Goal: Task Accomplishment & Management: Manage account settings

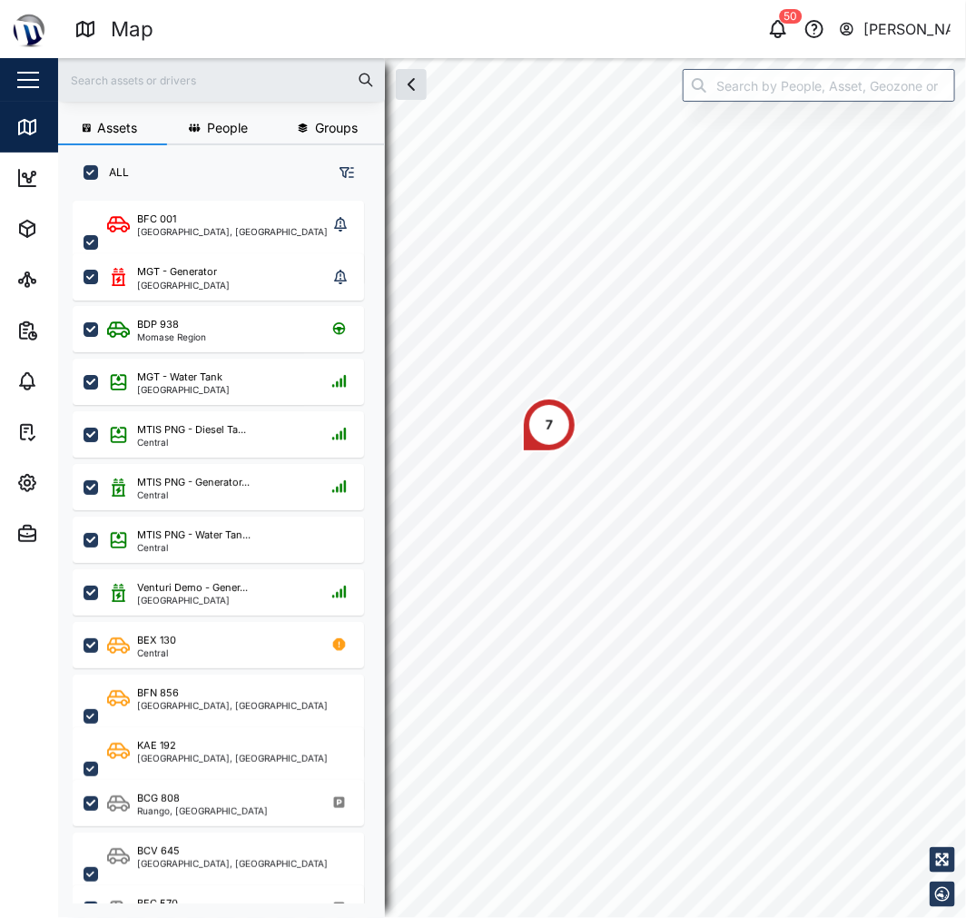
scroll to position [694, 282]
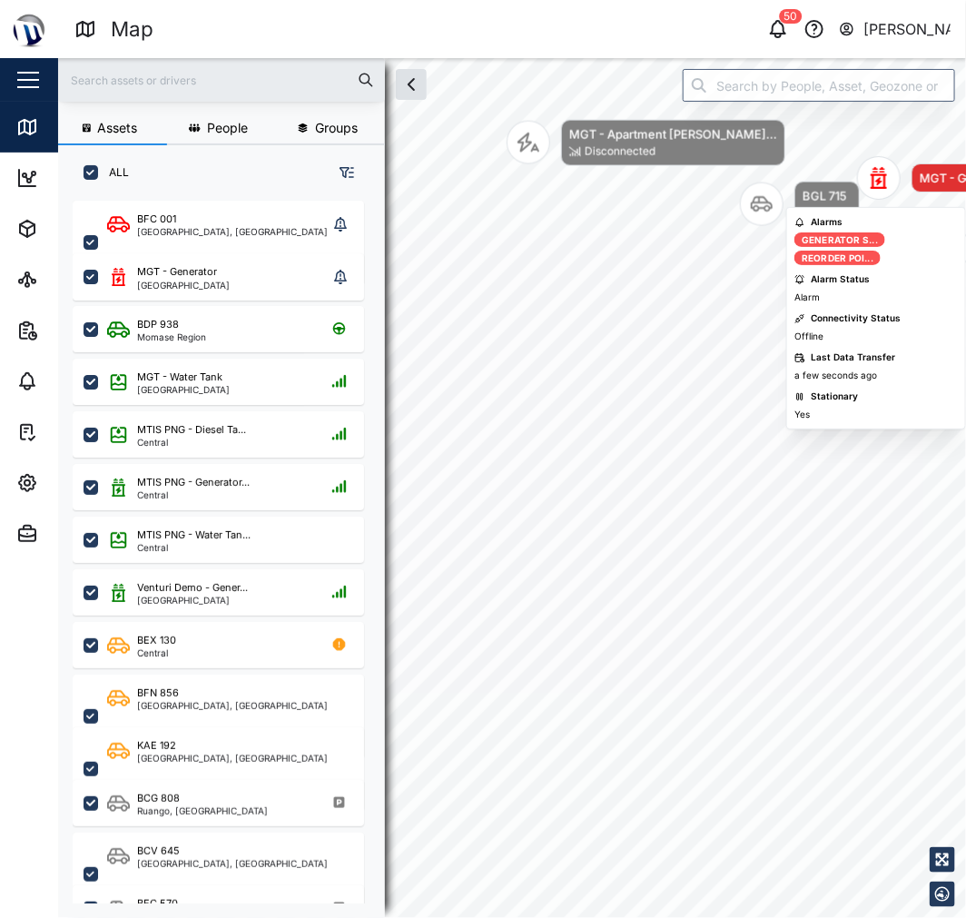
click at [881, 163] on div "Map marker" at bounding box center [879, 178] width 44 height 44
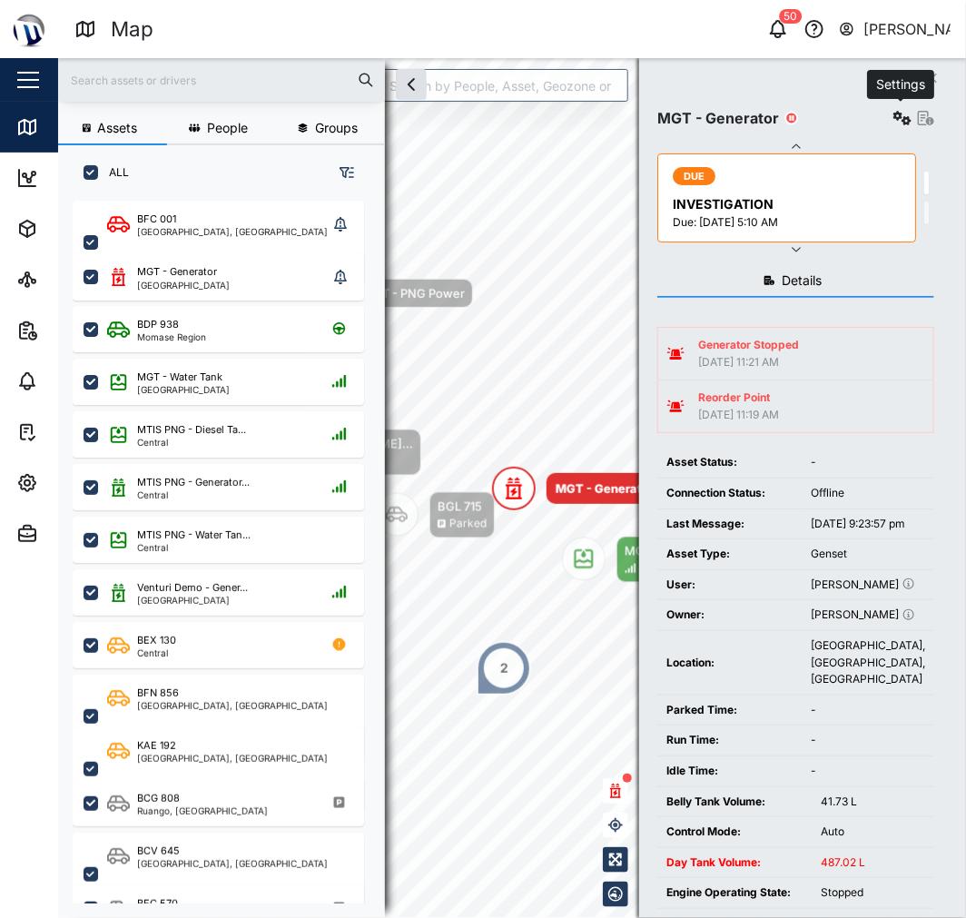
click at [906, 121] on icon "button" at bounding box center [902, 118] width 18 height 15
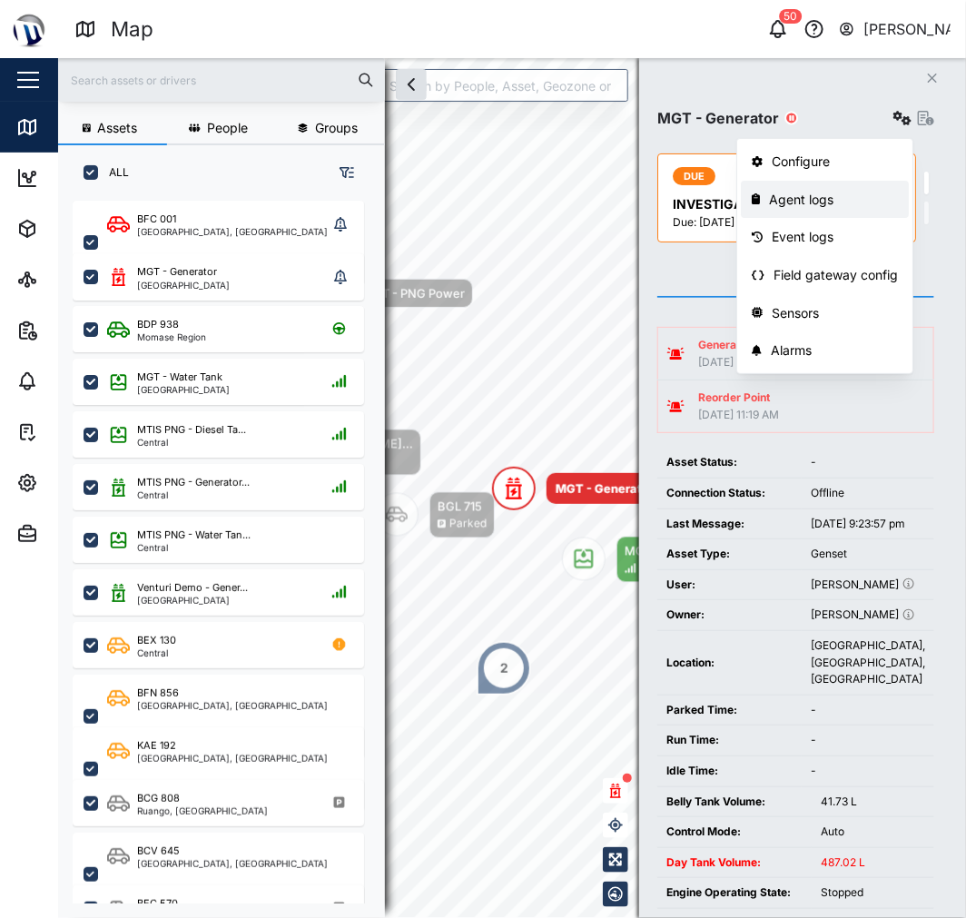
click at [846, 192] on div "Agent logs" at bounding box center [833, 200] width 129 height 20
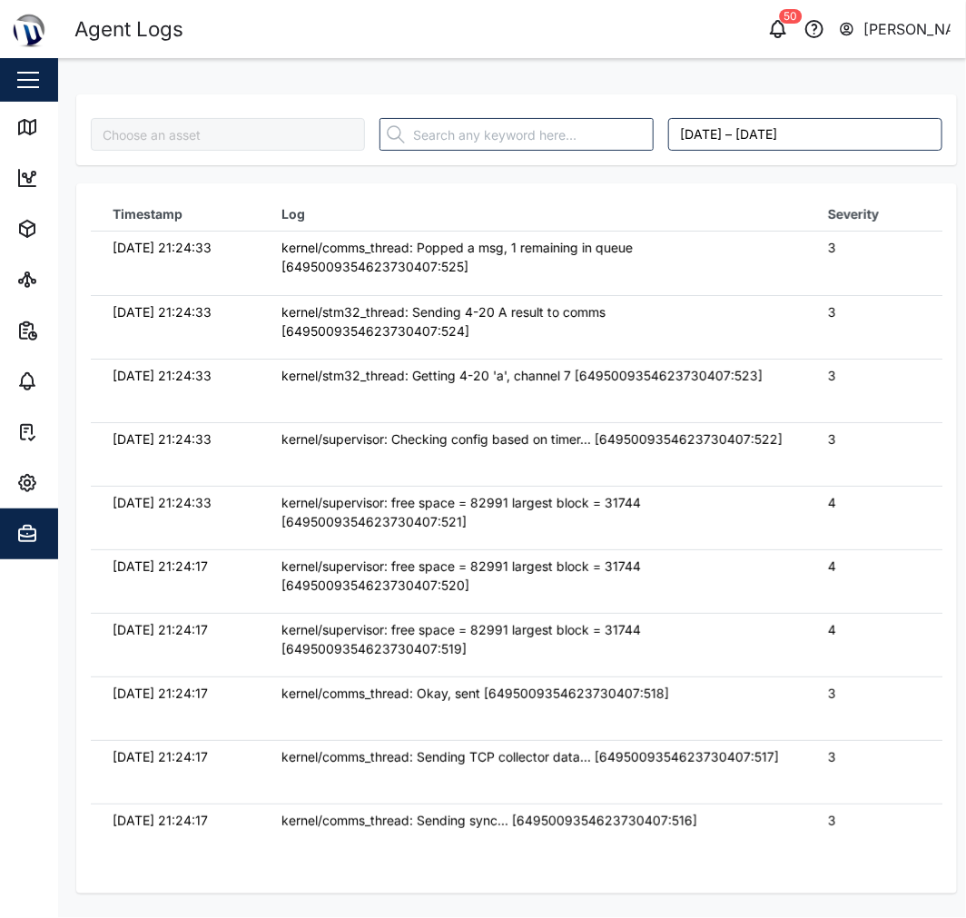
type input "MGT - Generator"
click at [537, 123] on input "text" at bounding box center [516, 134] width 274 height 33
type input "fw"
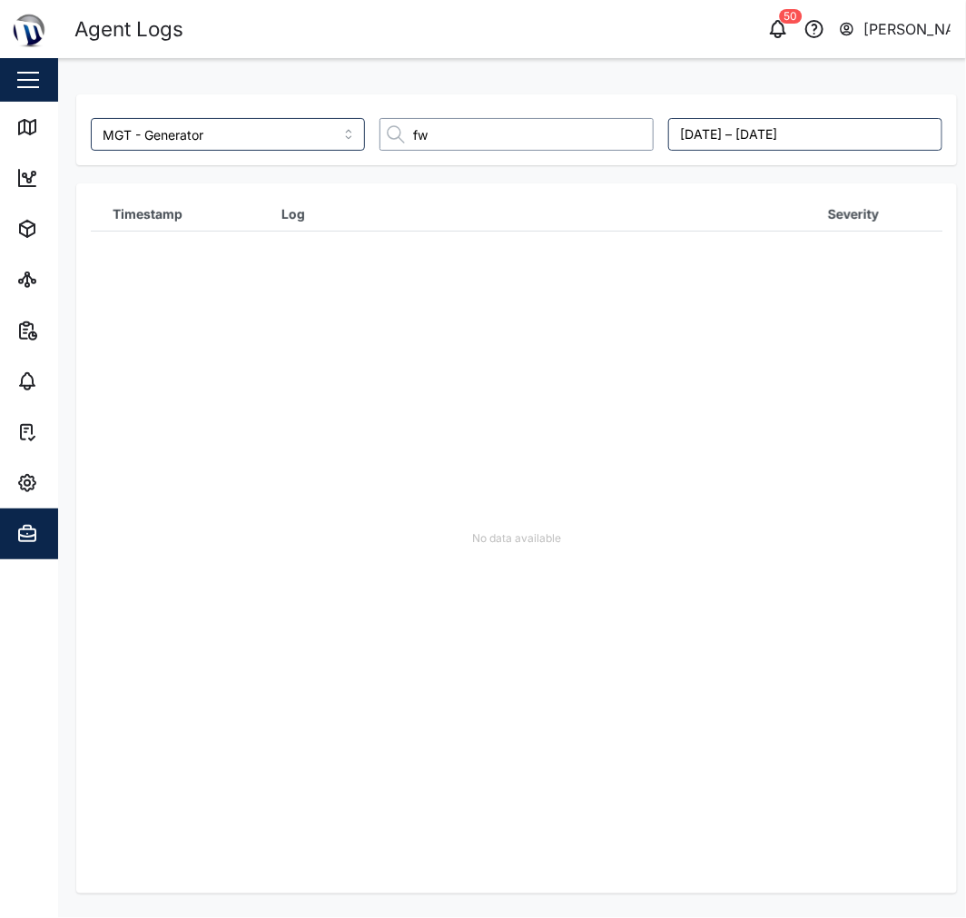
drag, startPoint x: 537, startPoint y: 123, endPoint x: 355, endPoint y: 133, distance: 181.8
click at [374, 133] on div "fw" at bounding box center [516, 134] width 289 height 47
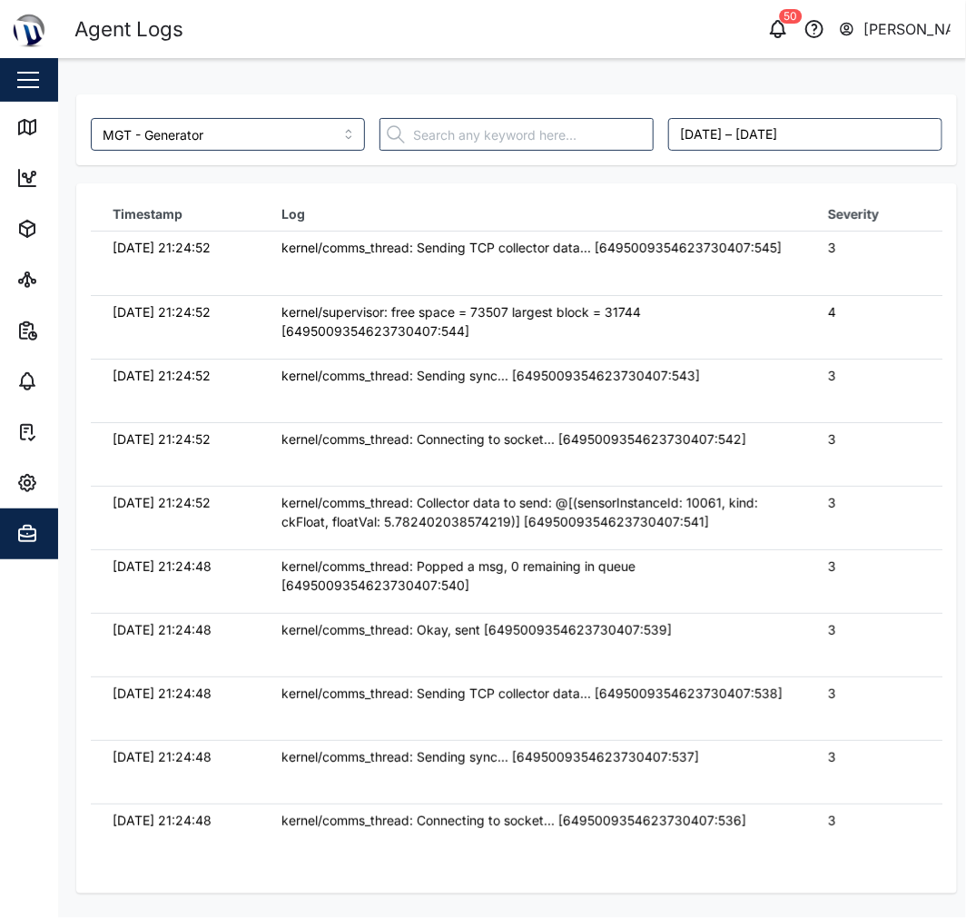
click at [496, 258] on div "kernel/comms_thread: Sending TCP collector data... [6495009354623730407:545]" at bounding box center [533, 248] width 504 height 20
click at [39, 114] on link "Map" at bounding box center [118, 127] width 236 height 51
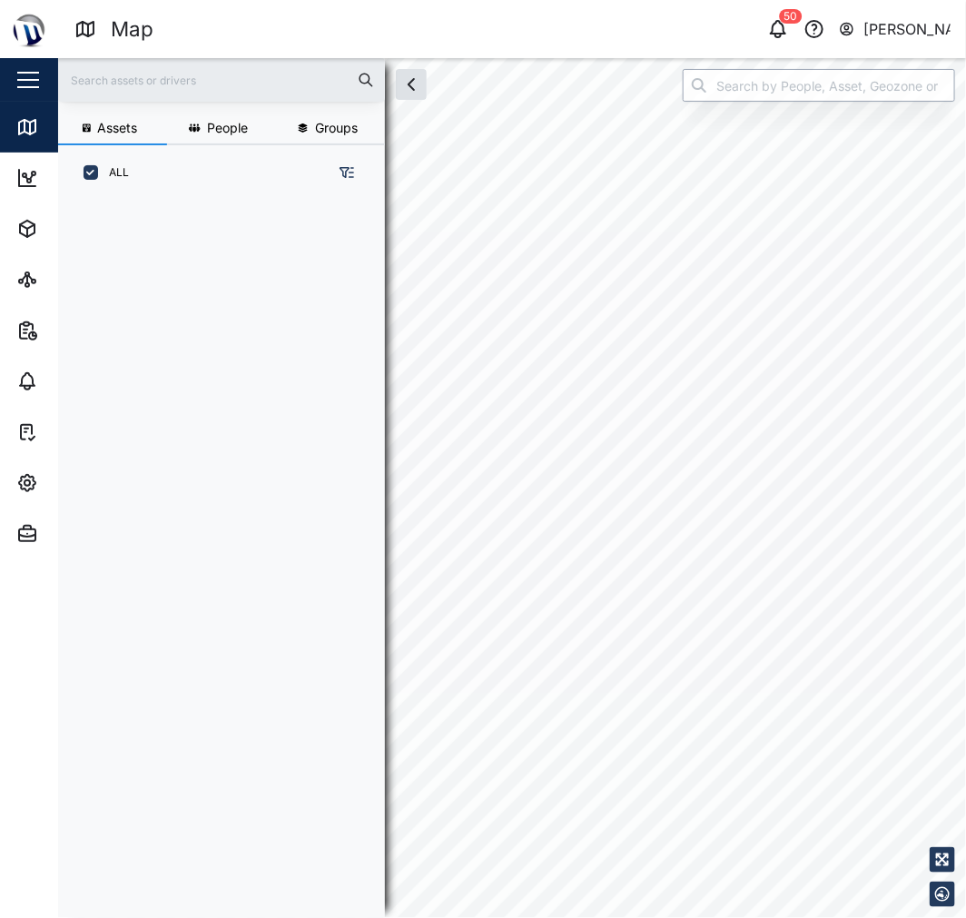
click at [896, 71] on input "search" at bounding box center [819, 85] width 272 height 33
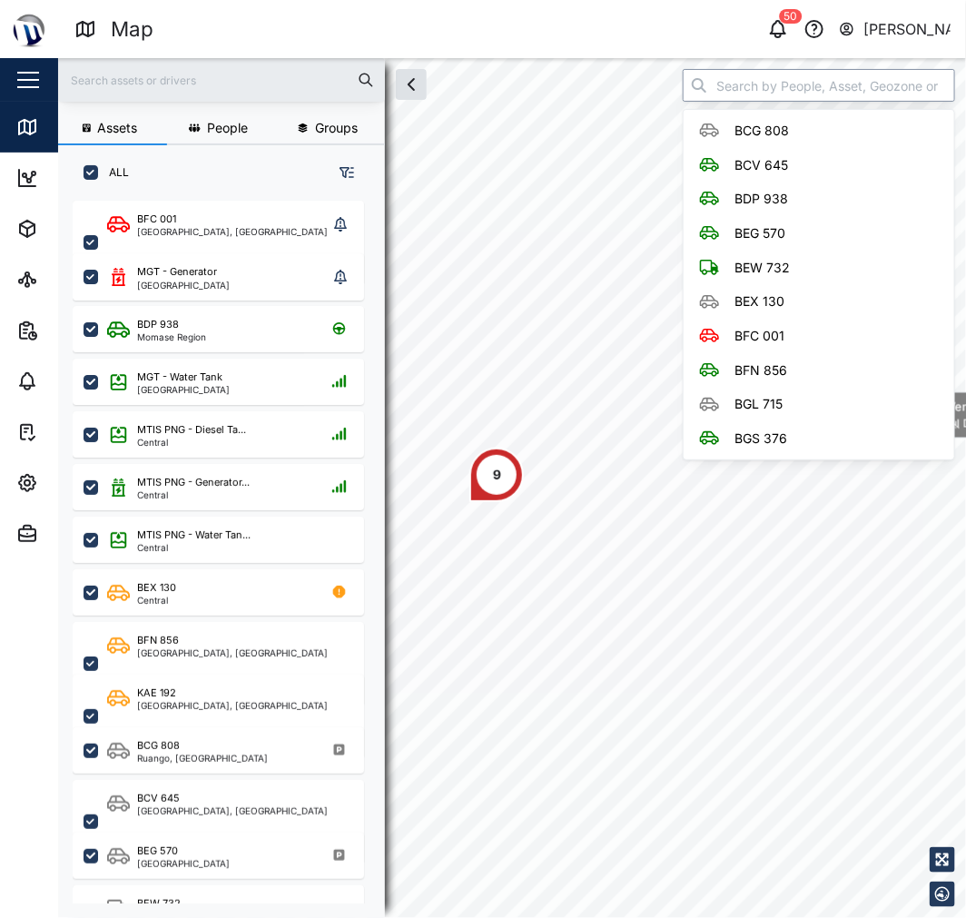
scroll to position [694, 282]
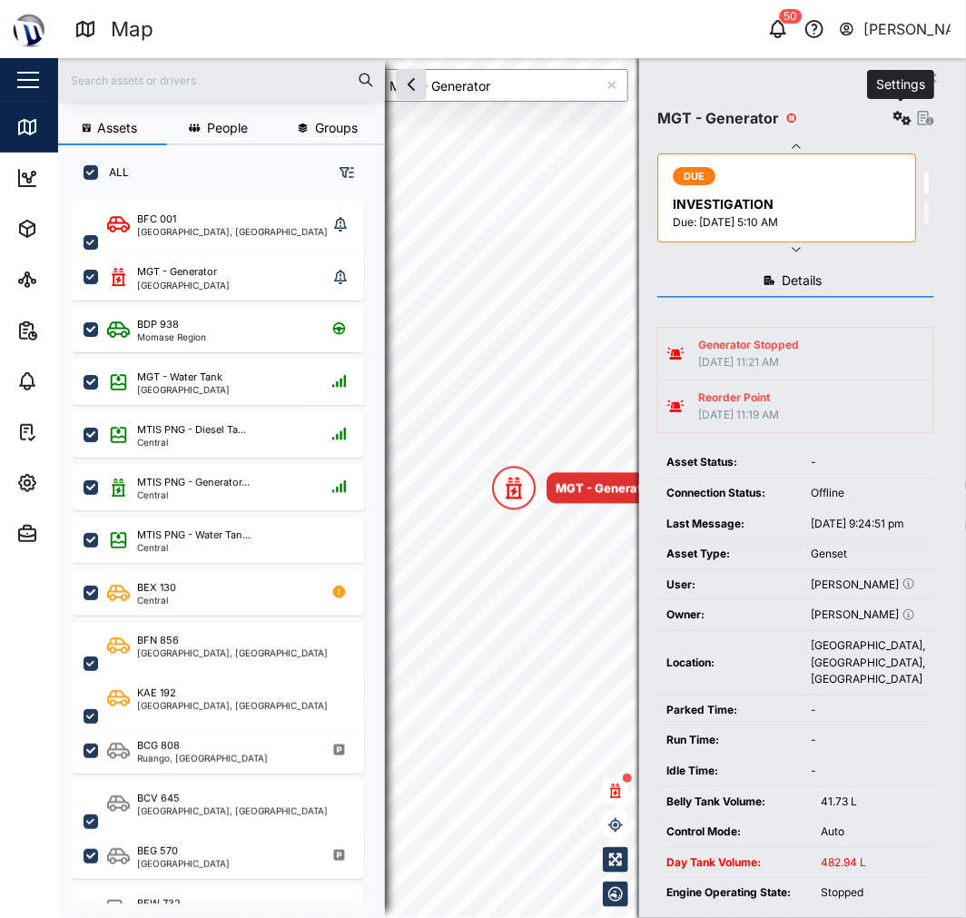
type input "MGT - Generator"
click at [897, 109] on button "button" at bounding box center [902, 117] width 25 height 25
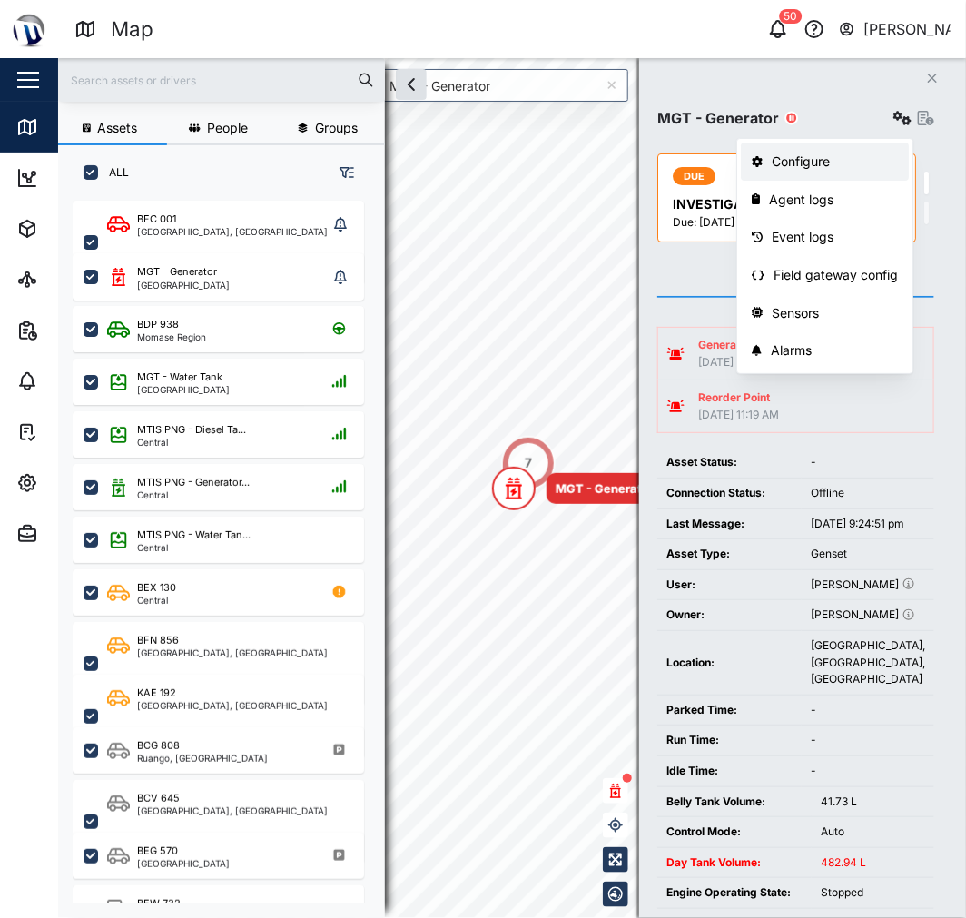
click at [878, 145] on link "Configure" at bounding box center [825, 162] width 168 height 38
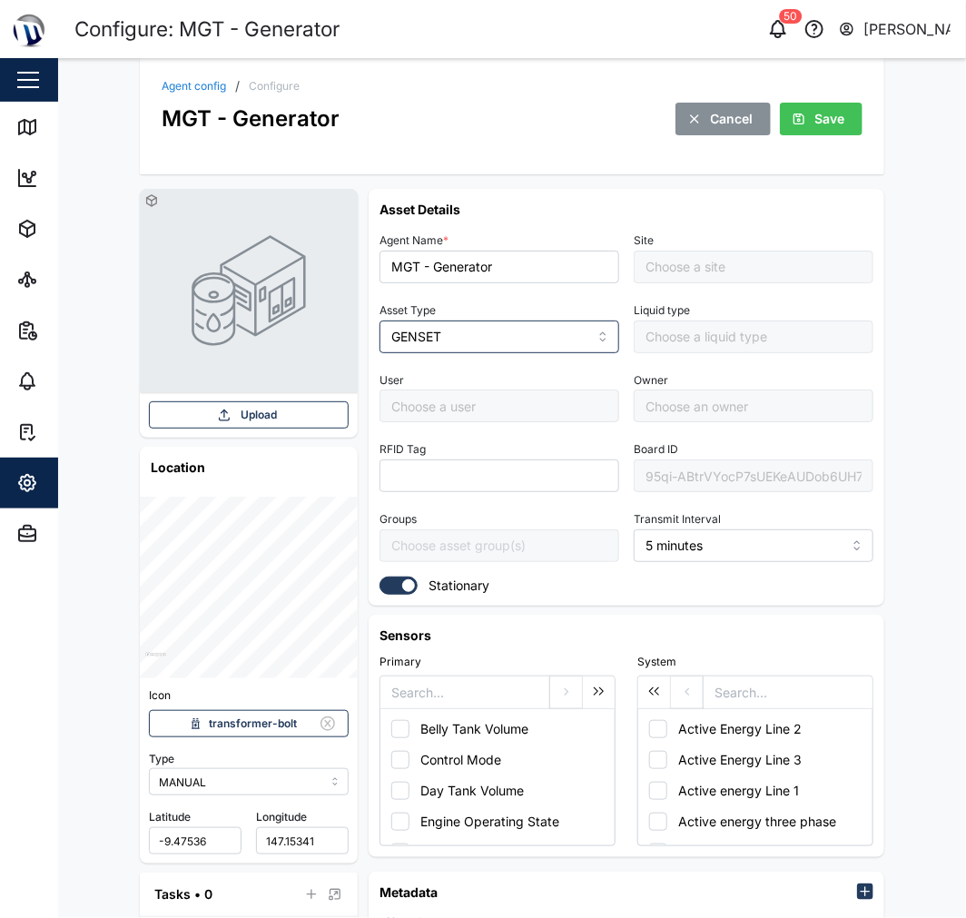
type input "Management Compound"
type input "Daniel Kennedy"
type input "[PERSON_NAME]"
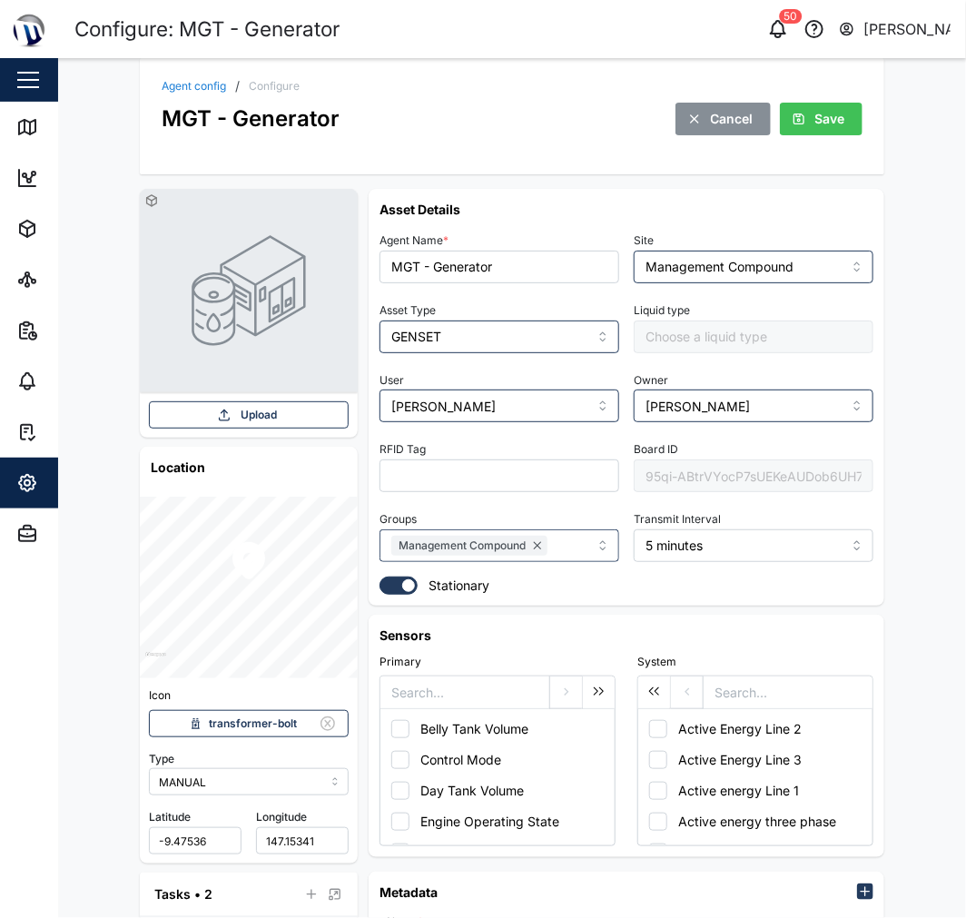
click at [709, 459] on div "95qi-ABtrVYocP7sUEKeAUDob6UH7iJAHuZjGjfw0Gw" at bounding box center [754, 475] width 240 height 33
click at [717, 474] on div "95qi-ABtrVYocP7sUEKeAUDob6UH7iJAHuZjGjfw0Gw" at bounding box center [754, 475] width 240 height 33
click at [717, 476] on div "95qi-ABtrVYocP7sUEKeAUDob6UH7iJAHuZjGjfw0Gw" at bounding box center [754, 475] width 240 height 33
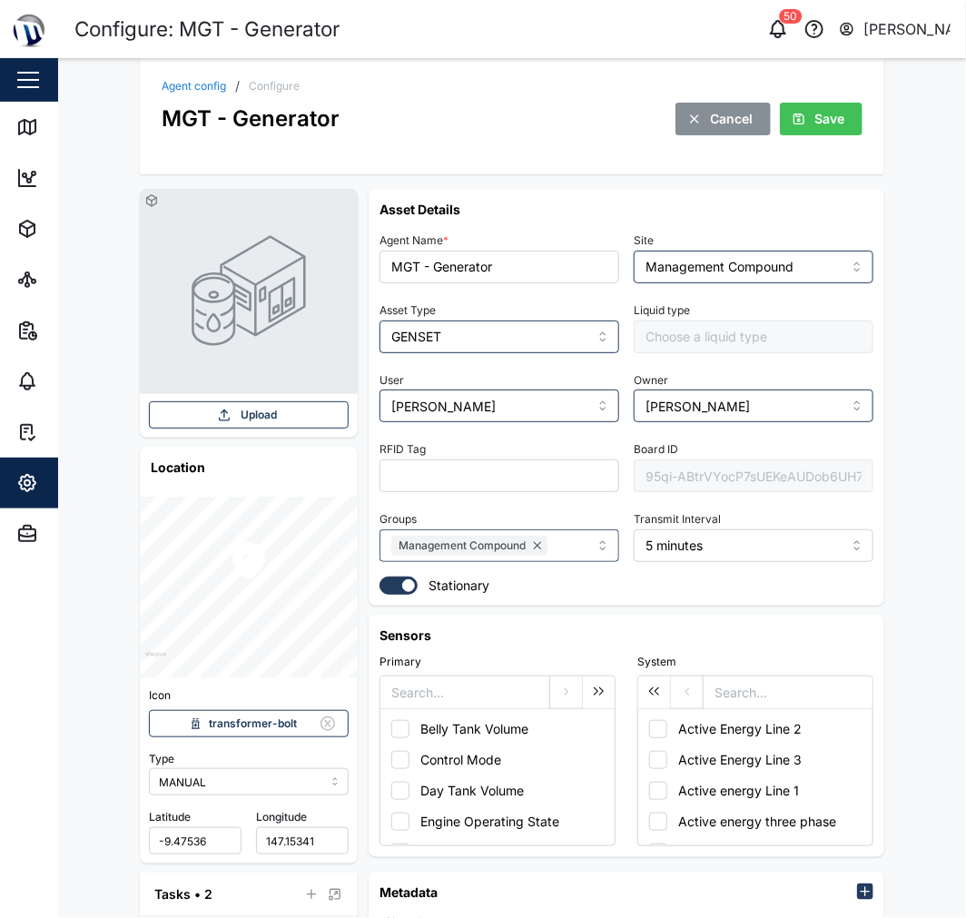
click at [717, 476] on div "95qi-ABtrVYocP7sUEKeAUDob6UH7iJAHuZjGjfw0Gw" at bounding box center [754, 475] width 240 height 33
click at [177, 81] on link "Agent config" at bounding box center [194, 86] width 64 height 11
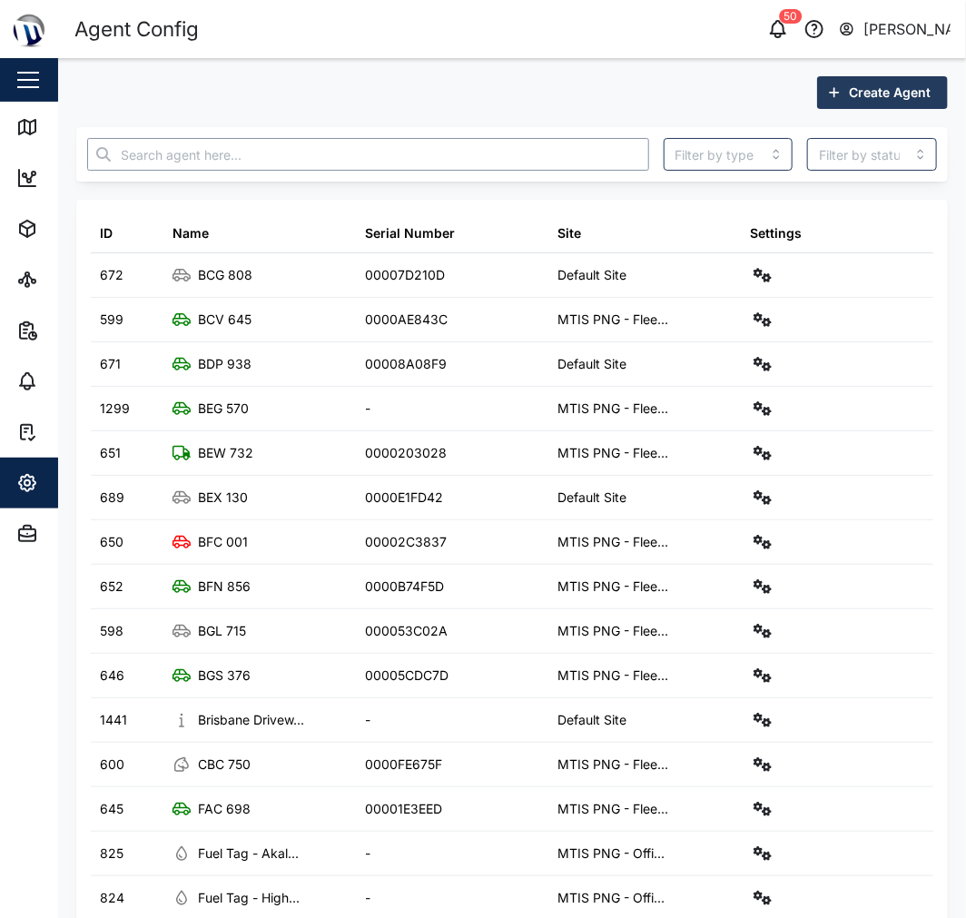
click at [382, 159] on input "text" at bounding box center [368, 154] width 562 height 33
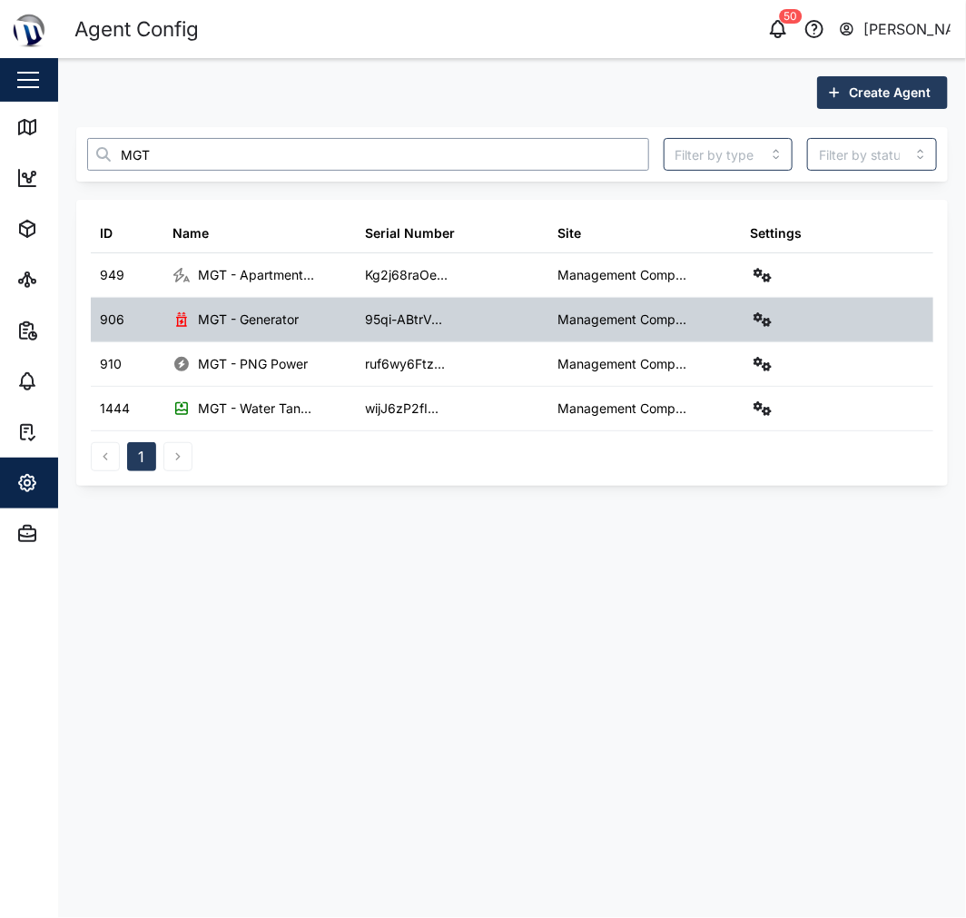
type input "MGT"
click at [759, 320] on icon "button" at bounding box center [763, 319] width 18 height 15
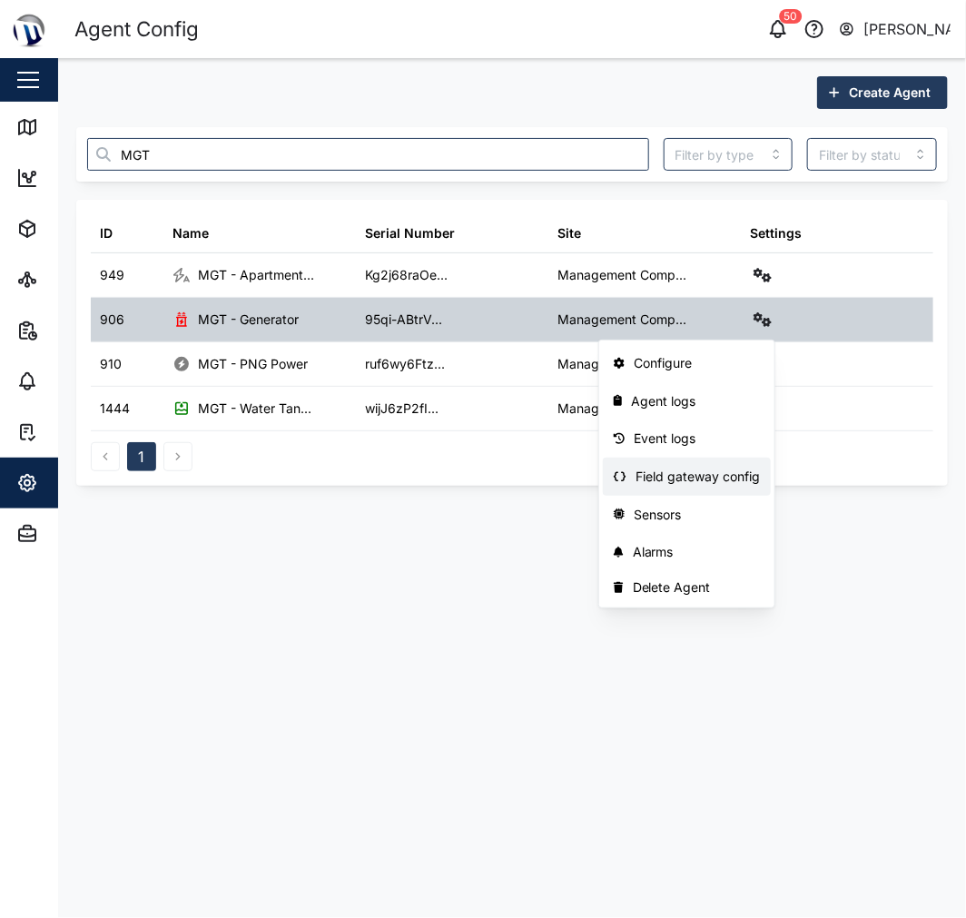
click at [695, 477] on div "Field gateway config" at bounding box center [698, 477] width 124 height 20
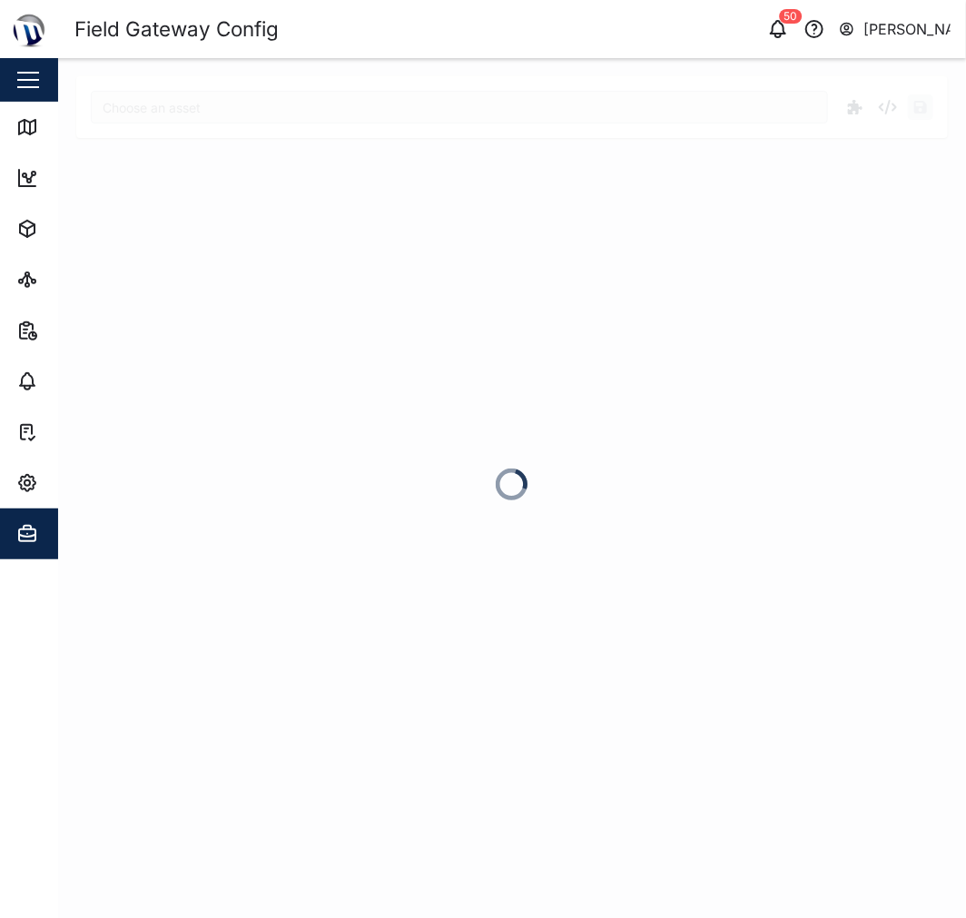
type input "MGT - Generator"
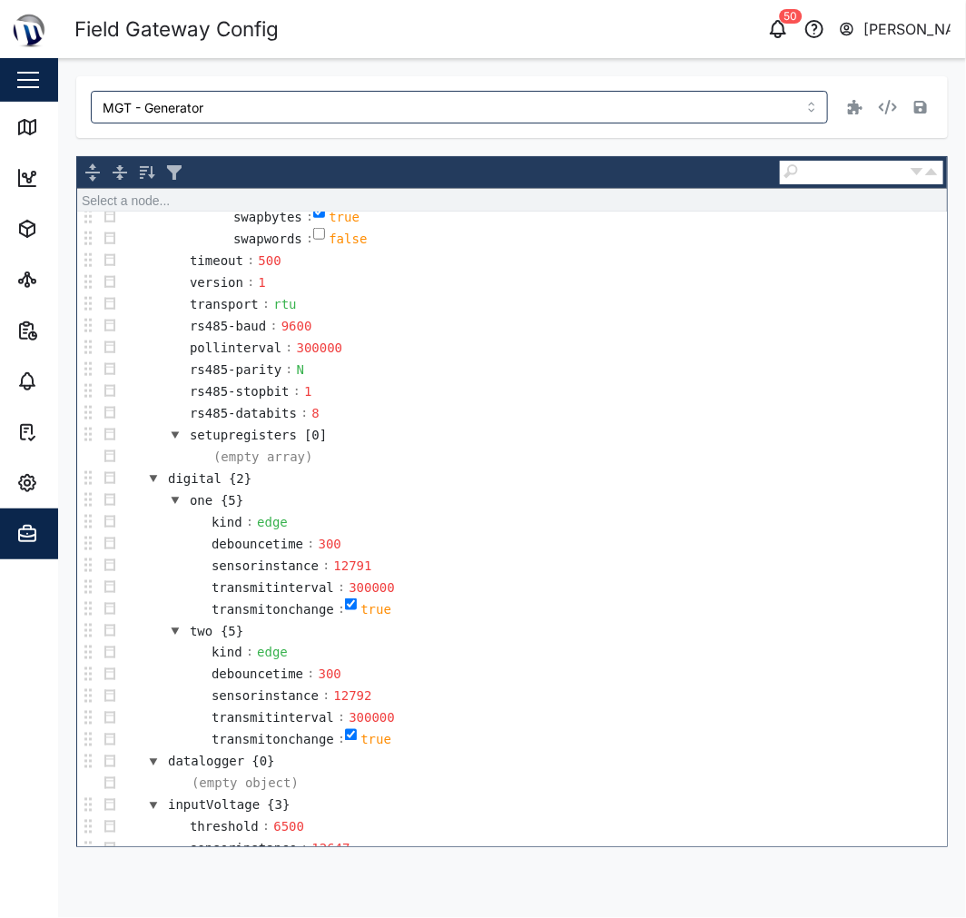
scroll to position [7276, 0]
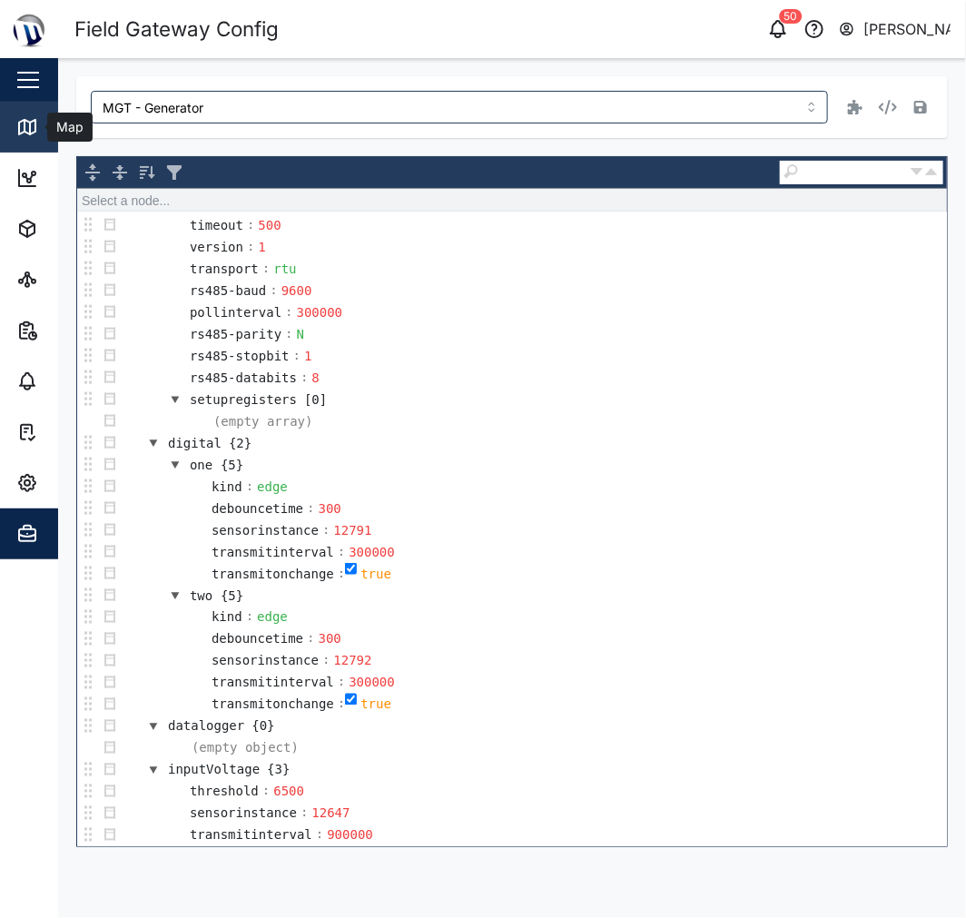
click at [24, 111] on link "Map" at bounding box center [118, 127] width 236 height 51
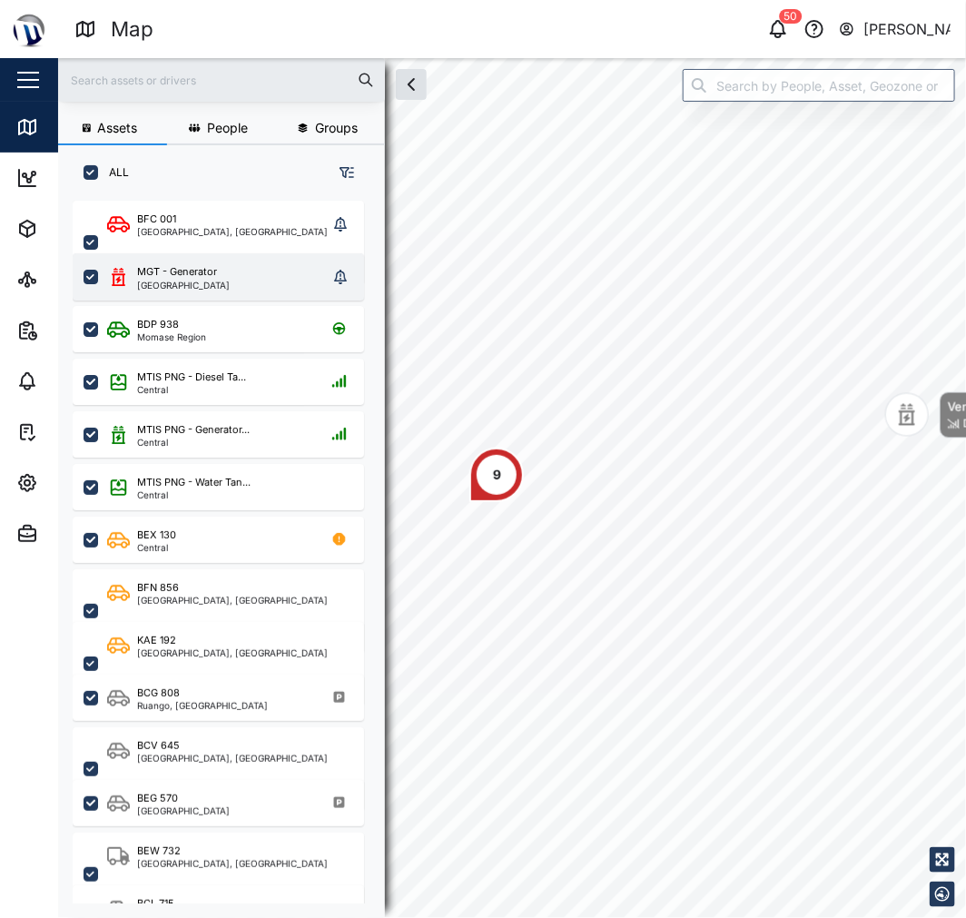
scroll to position [694, 282]
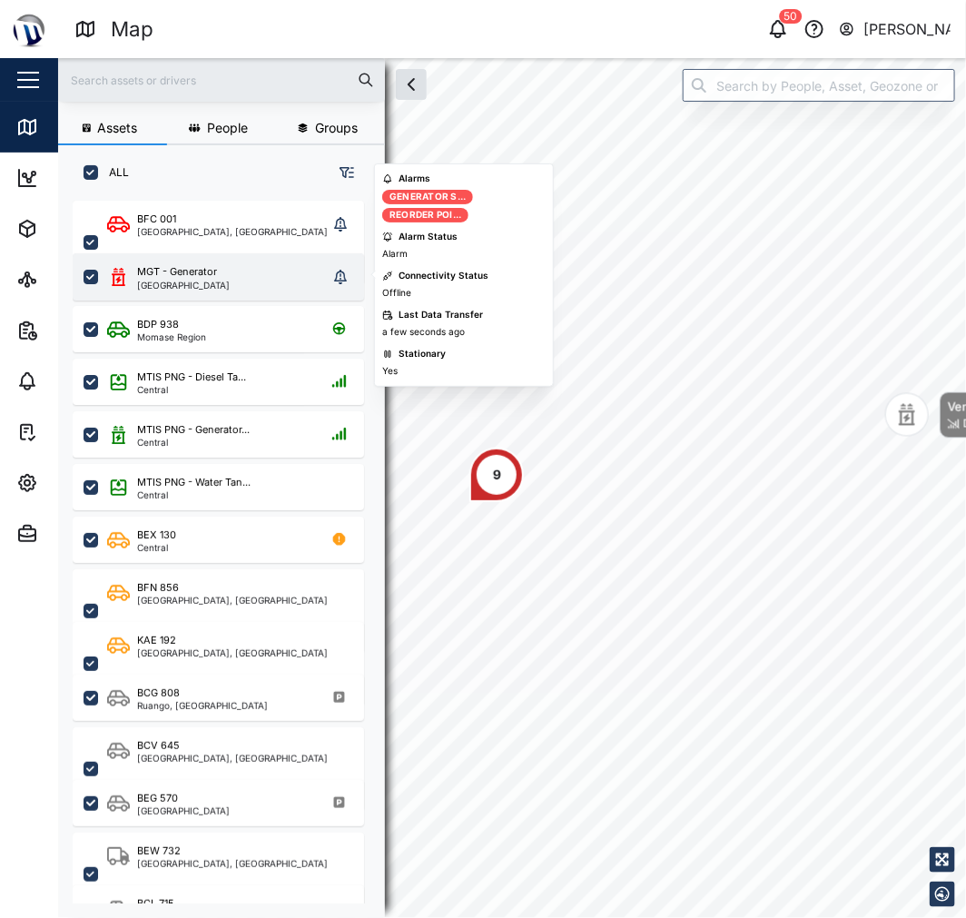
click at [236, 264] on div "MGT - Generator Port Moresby" at bounding box center [217, 276] width 221 height 25
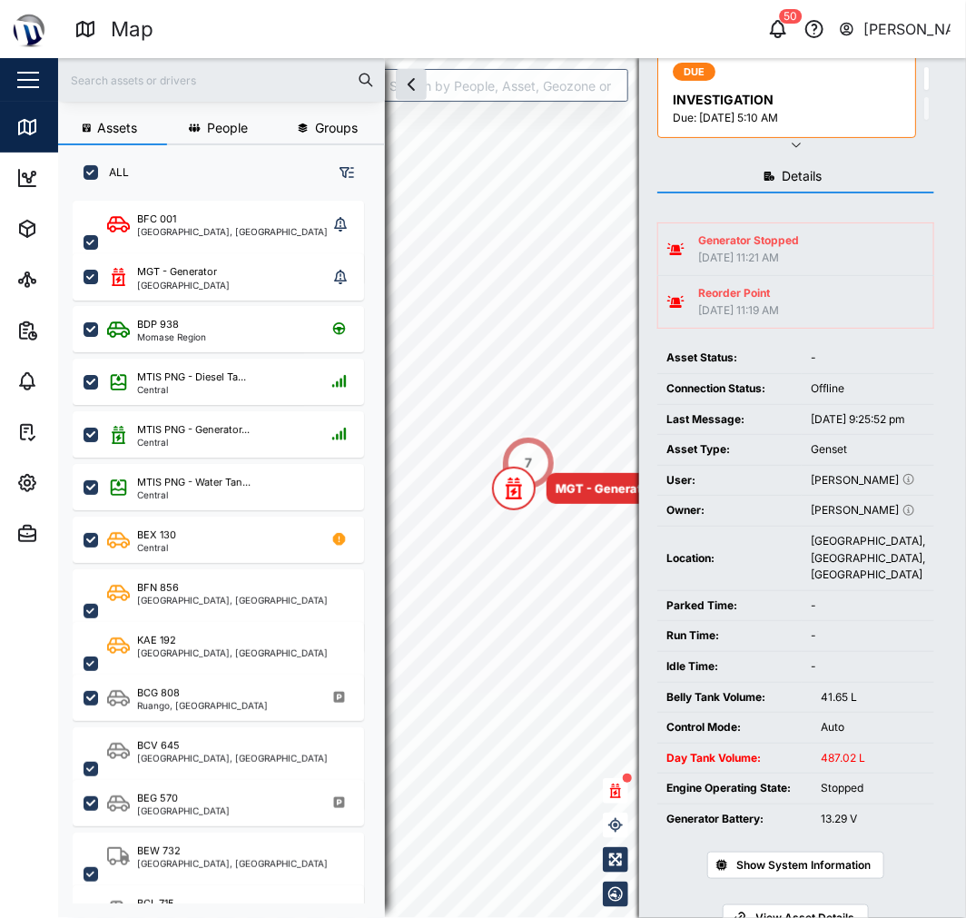
scroll to position [188, 0]
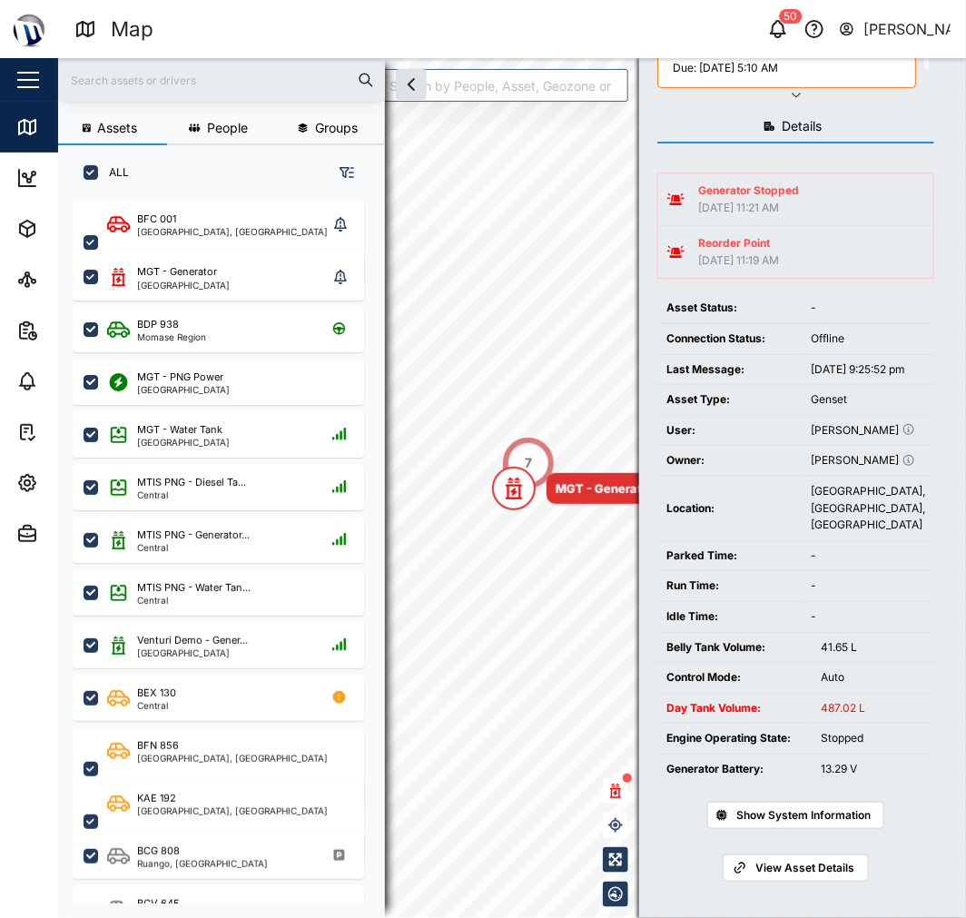
click at [715, 330] on div "Connection Status:" at bounding box center [729, 338] width 126 height 17
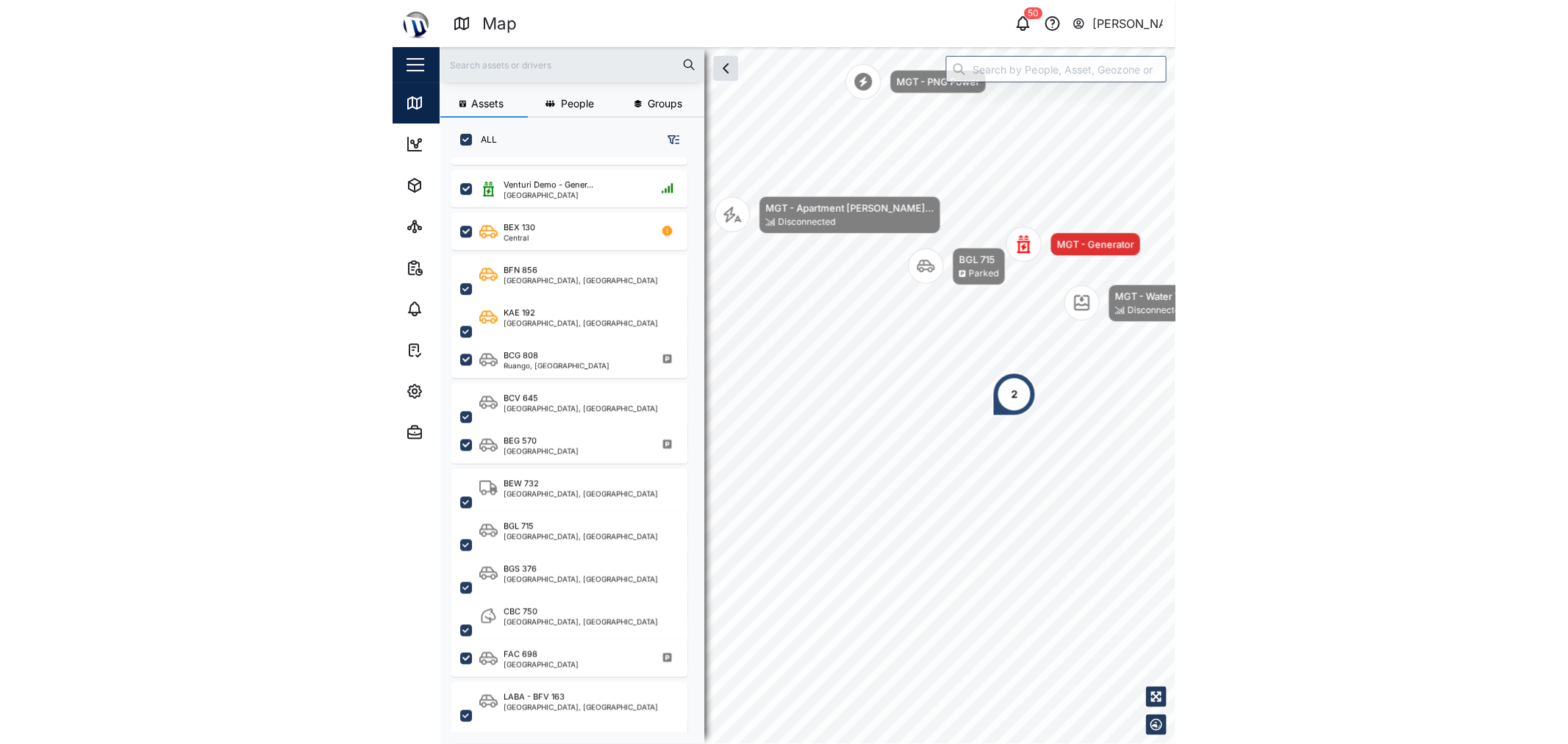
scroll to position [244, 0]
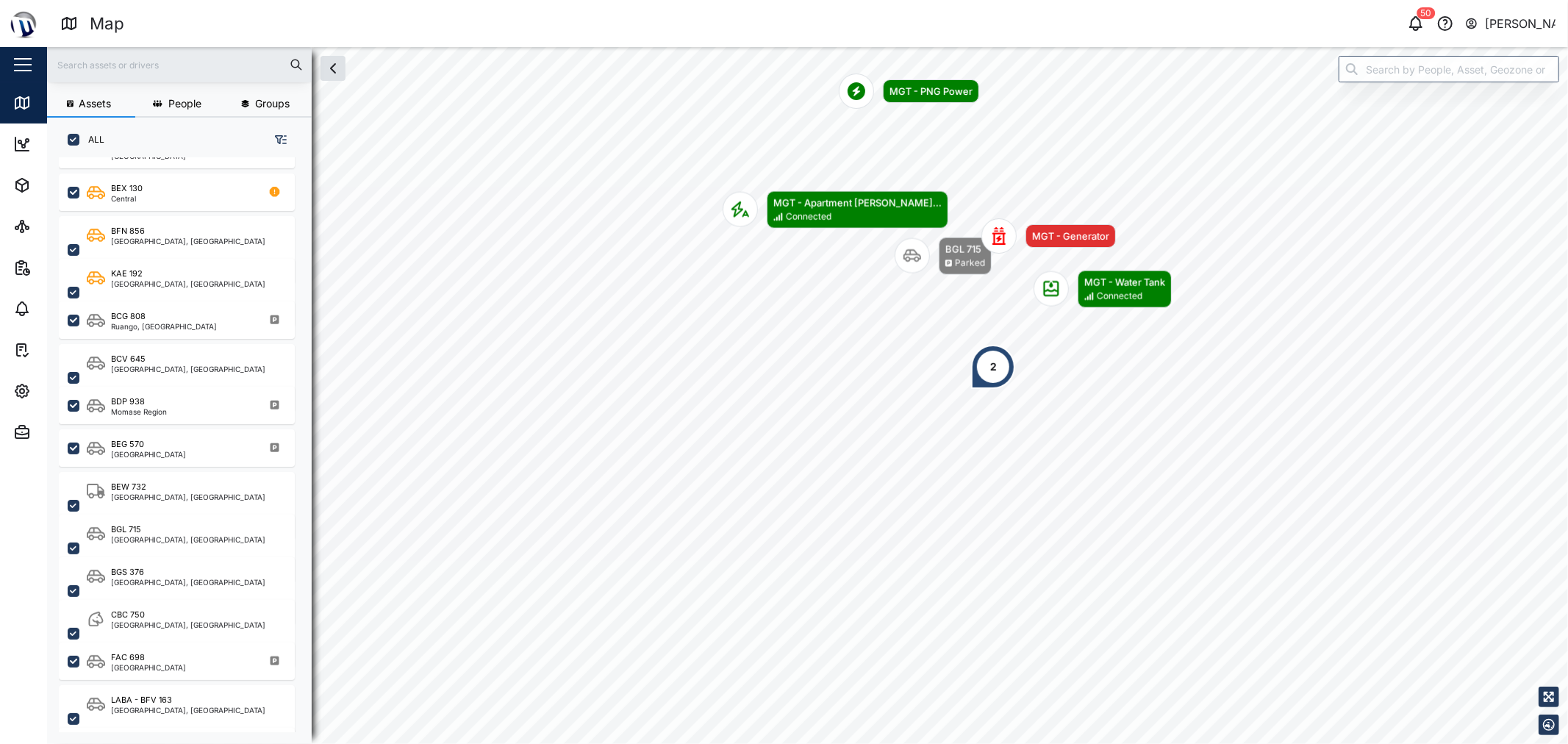
scroll to position [563, 228]
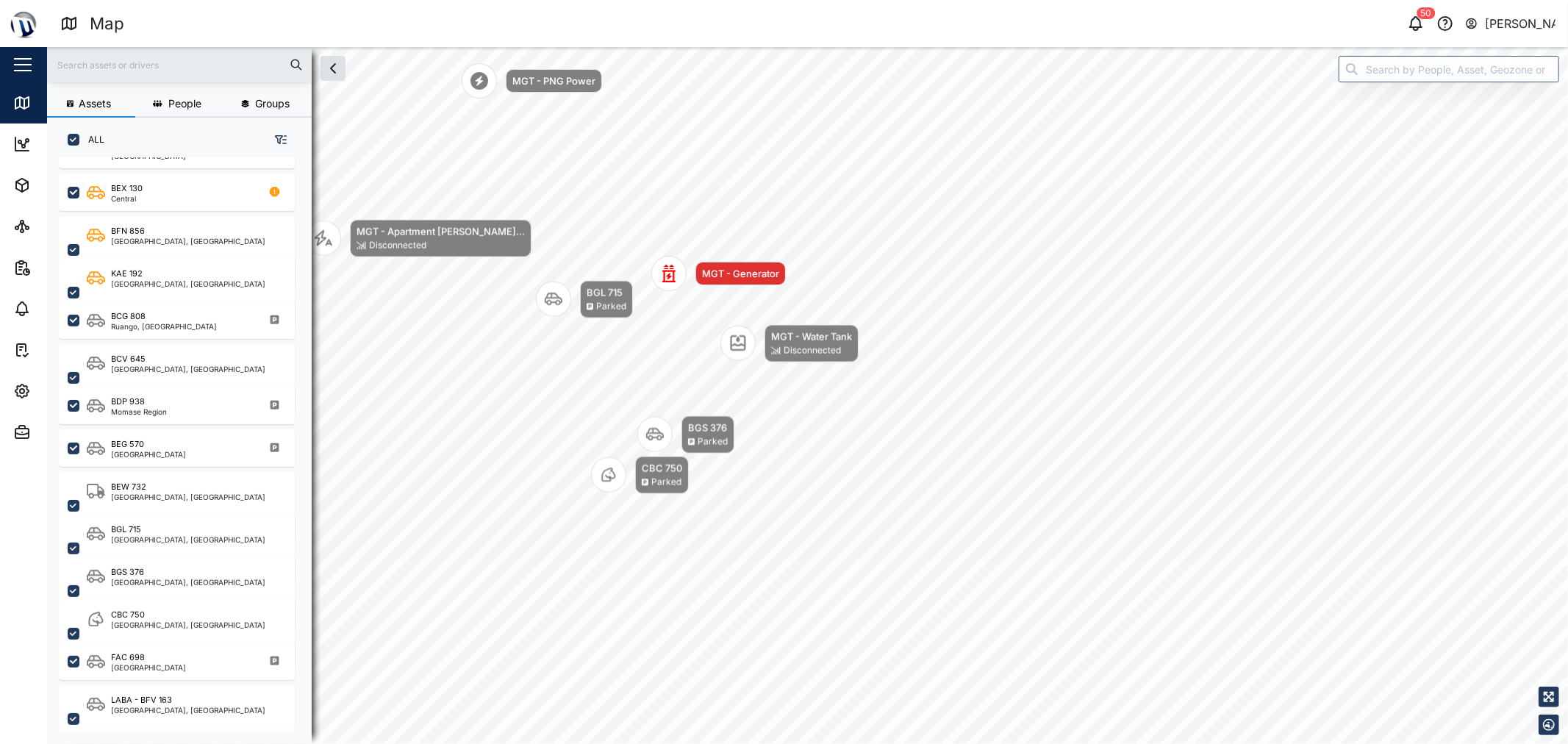
click at [782, 344] on div "Disconnected" at bounding box center [812, 351] width 58 height 14
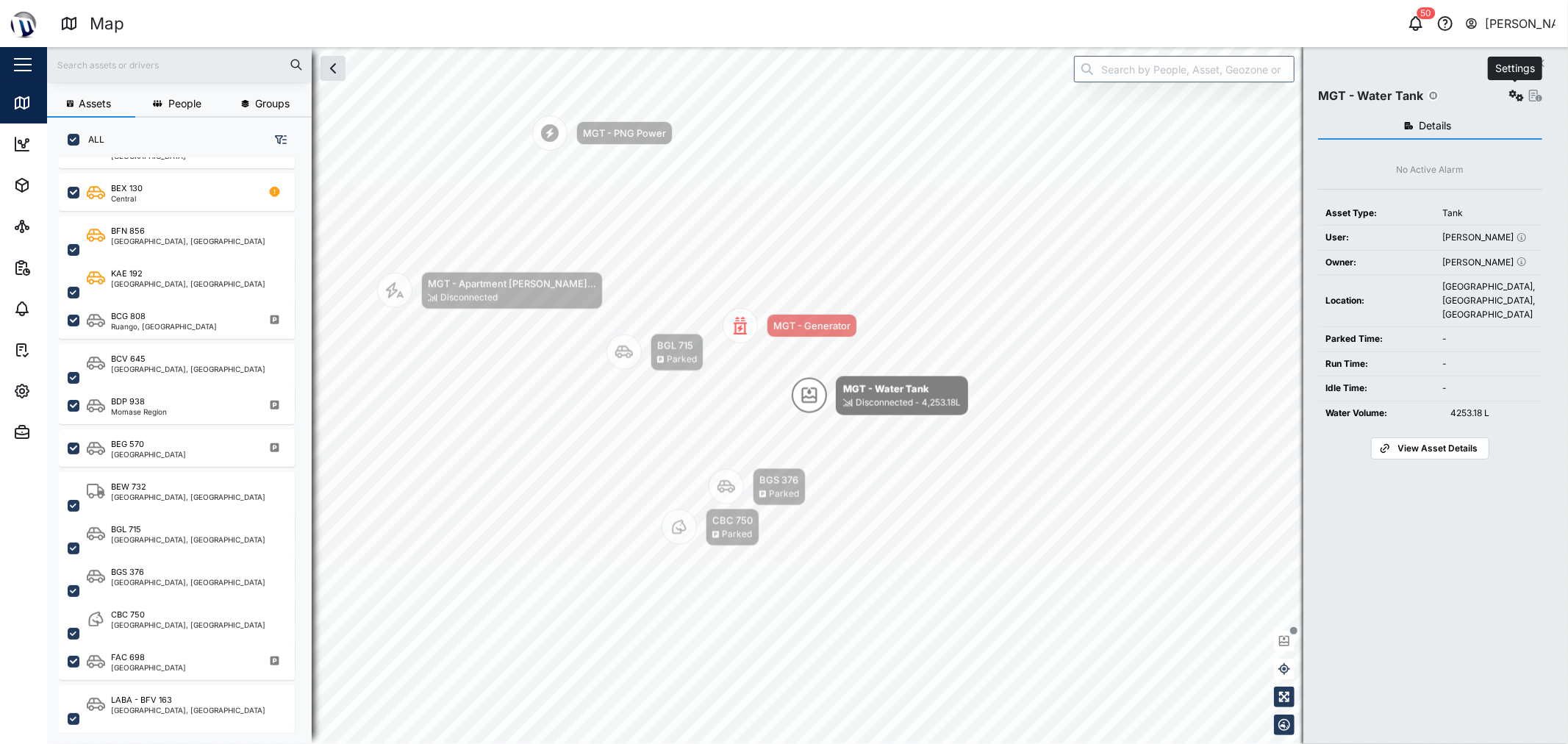
click at [782, 94] on icon "button" at bounding box center [1517, 96] width 15 height 12
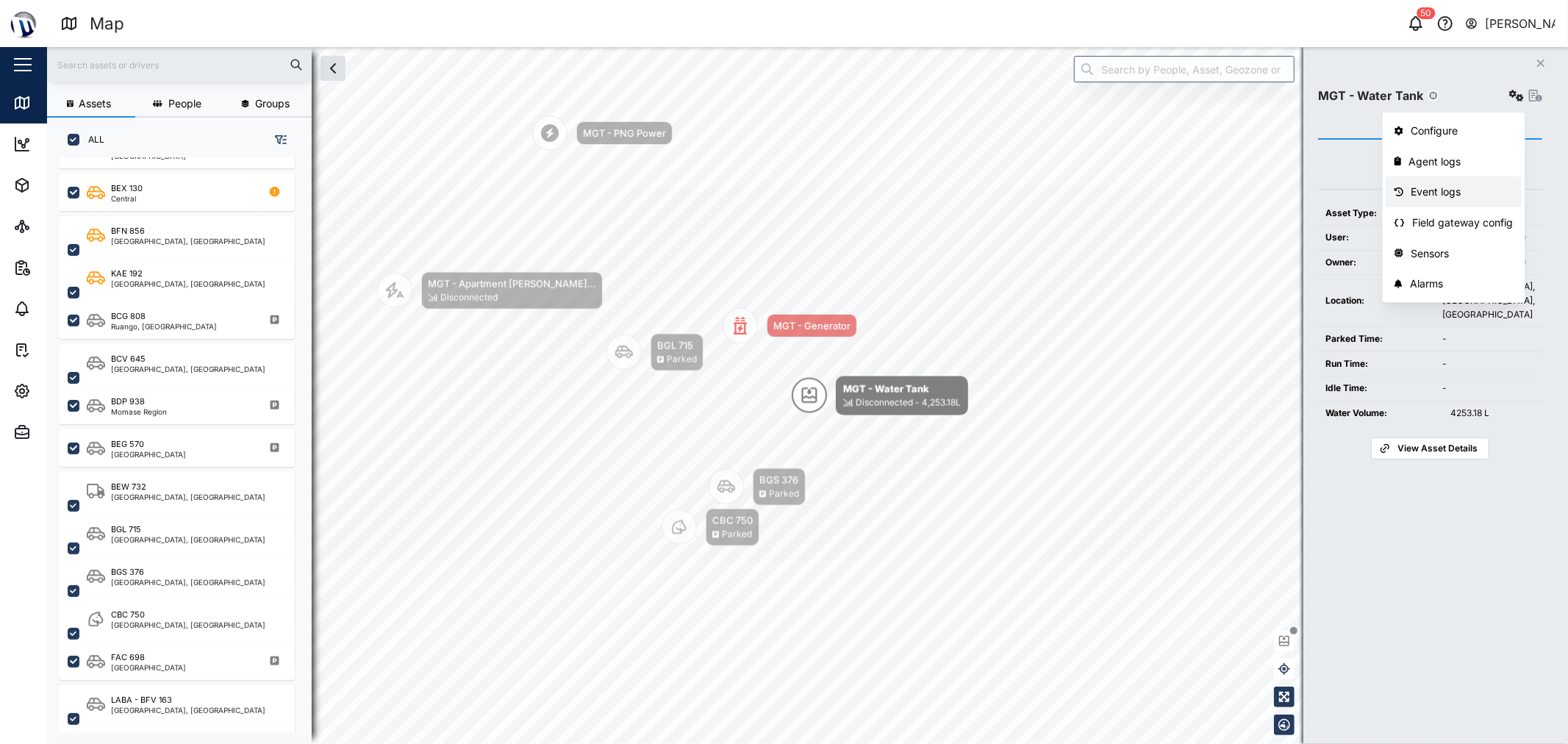
click at [782, 185] on div "Event logs" at bounding box center [1462, 192] width 102 height 16
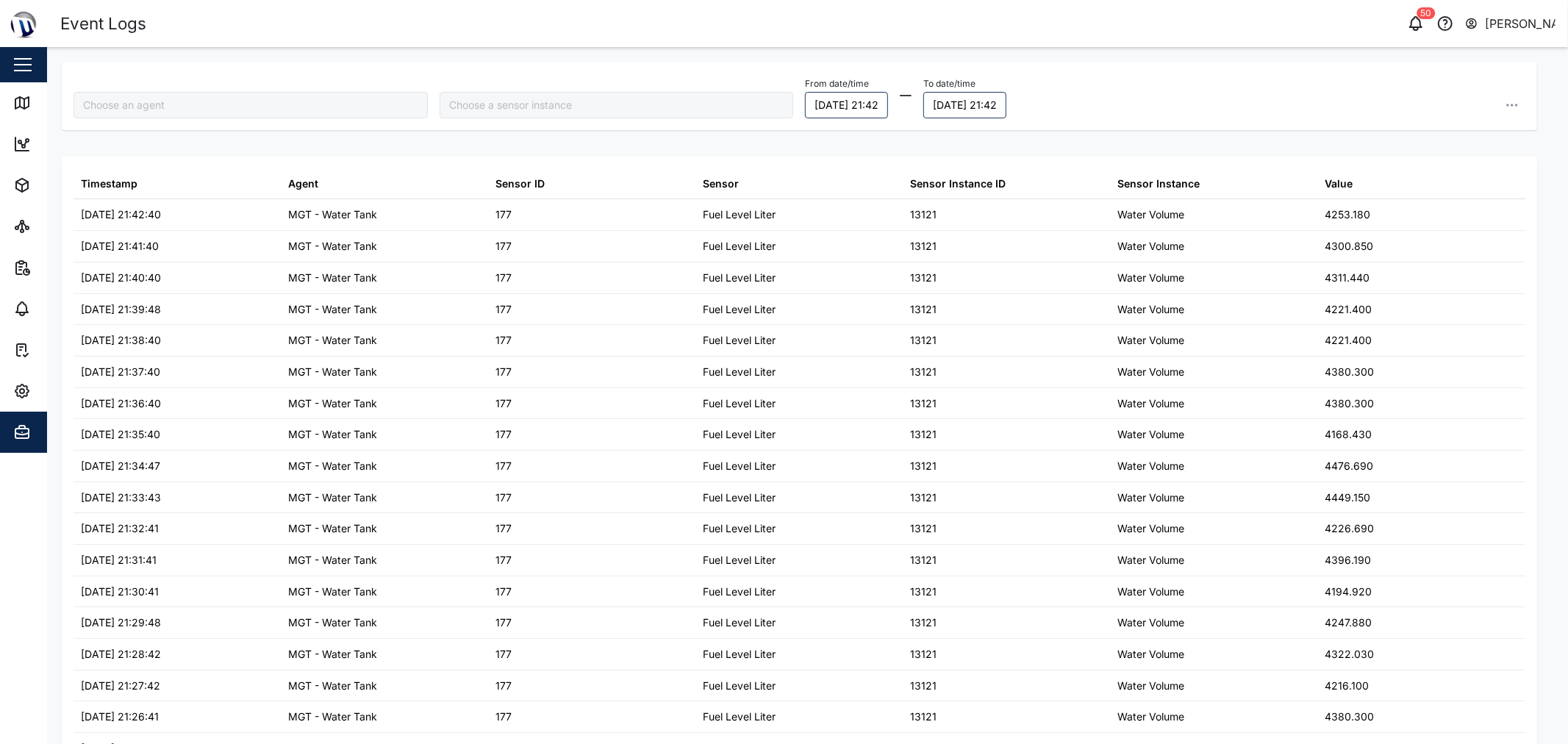
type input "MGT - Water Tank"
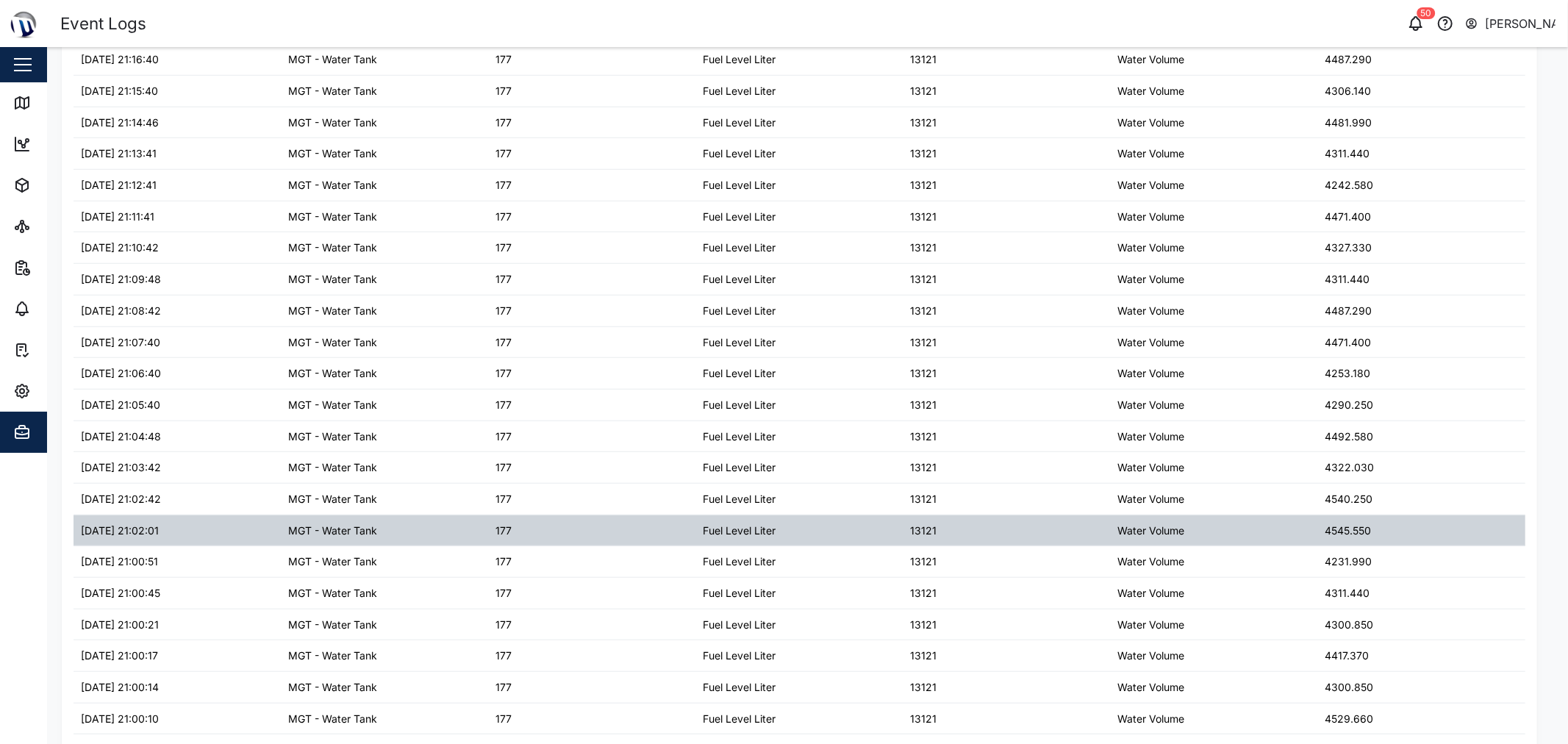
scroll to position [1072, 0]
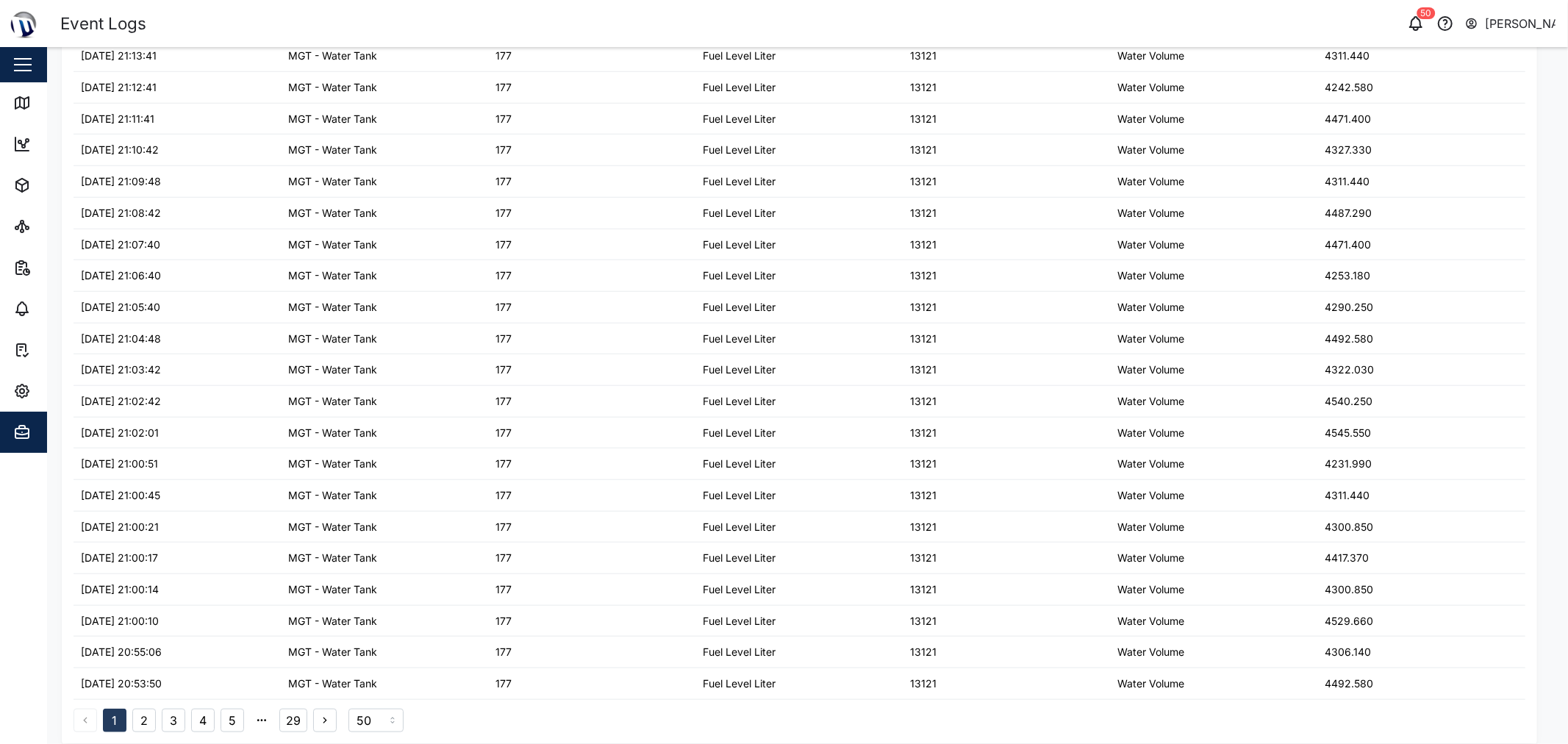
click at [145, 723] on button "2" at bounding box center [143, 720] width 23 height 23
click at [211, 721] on button "4" at bounding box center [202, 720] width 23 height 23
click at [292, 721] on button "29" at bounding box center [293, 720] width 28 height 23
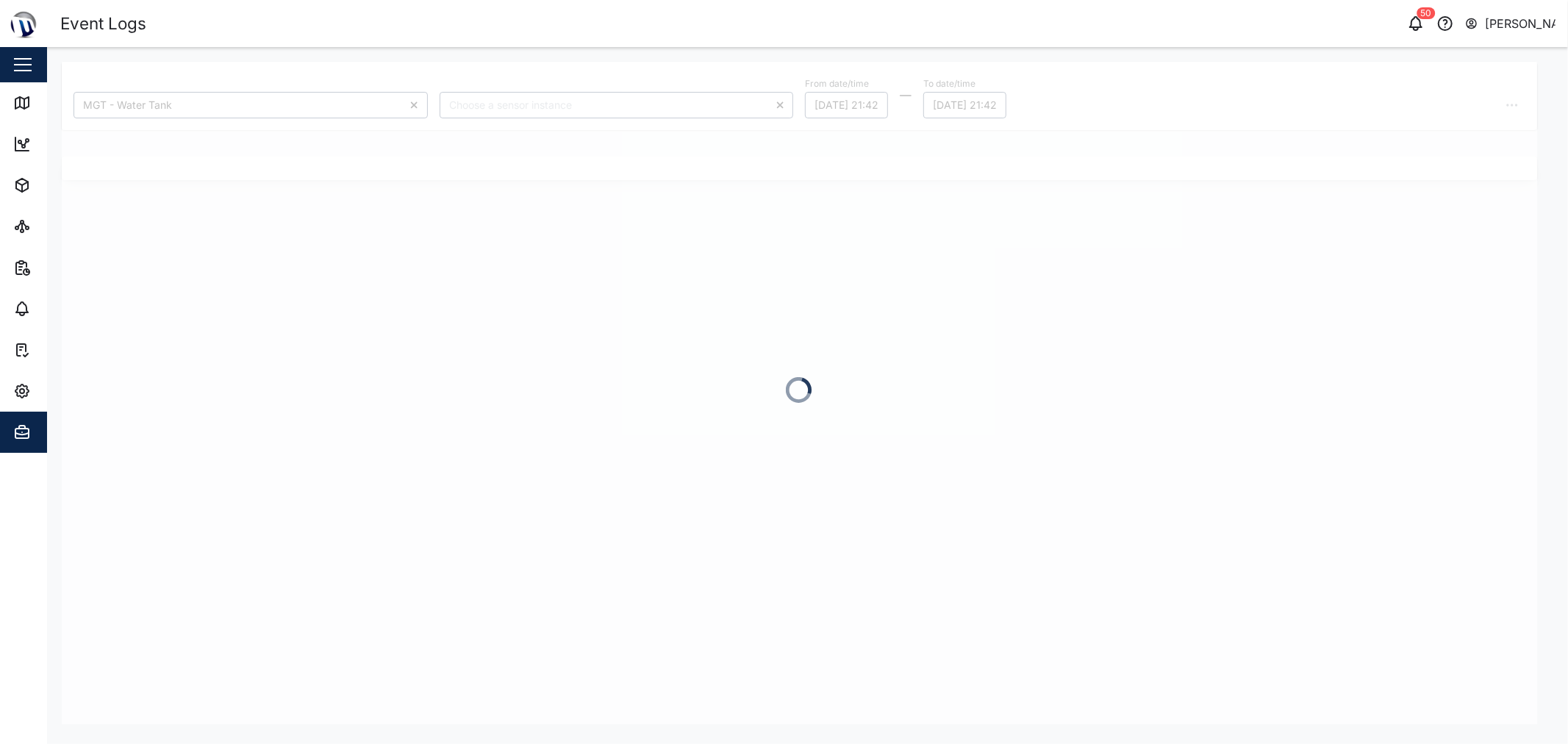
scroll to position [0, 0]
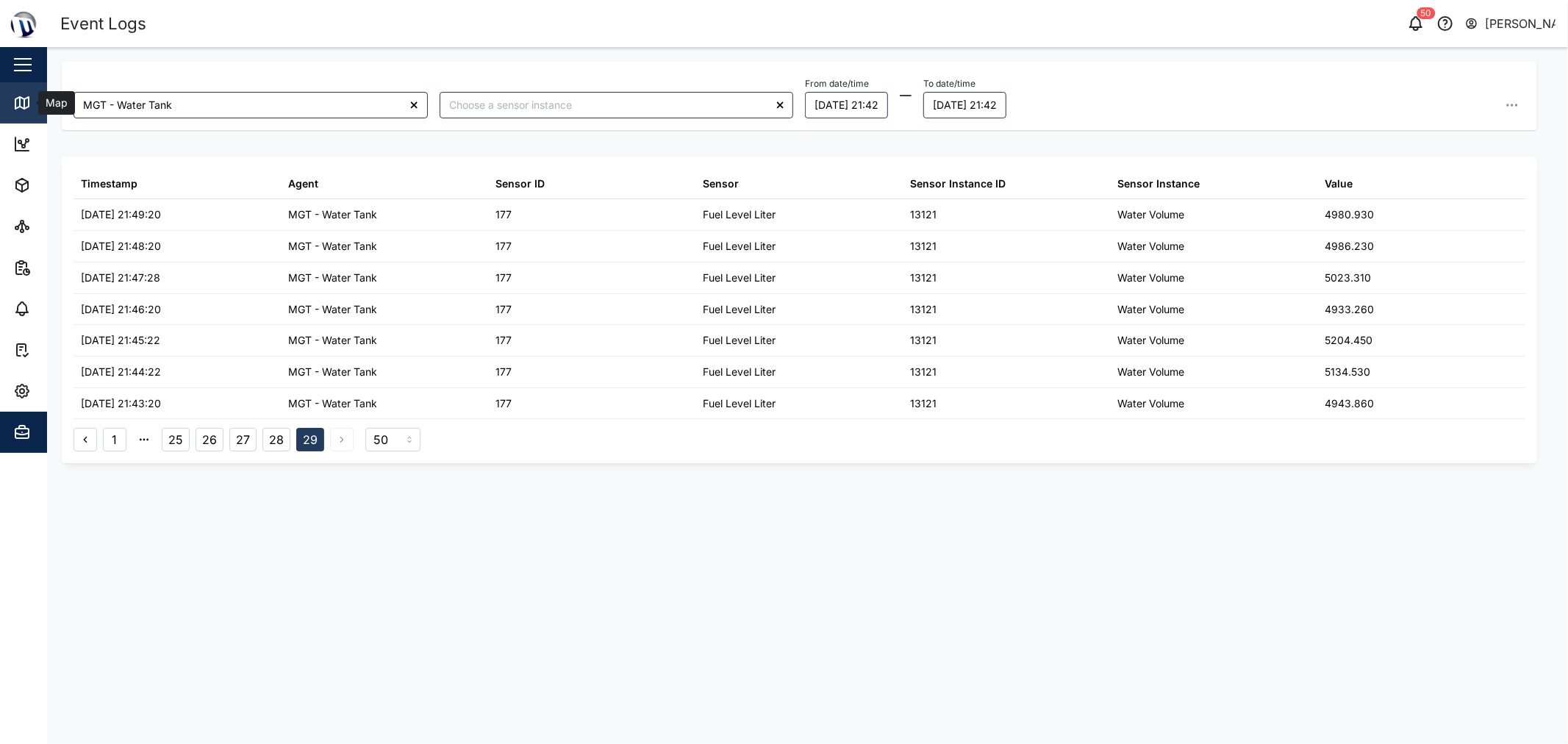
click at [27, 104] on icon at bounding box center [22, 103] width 18 height 18
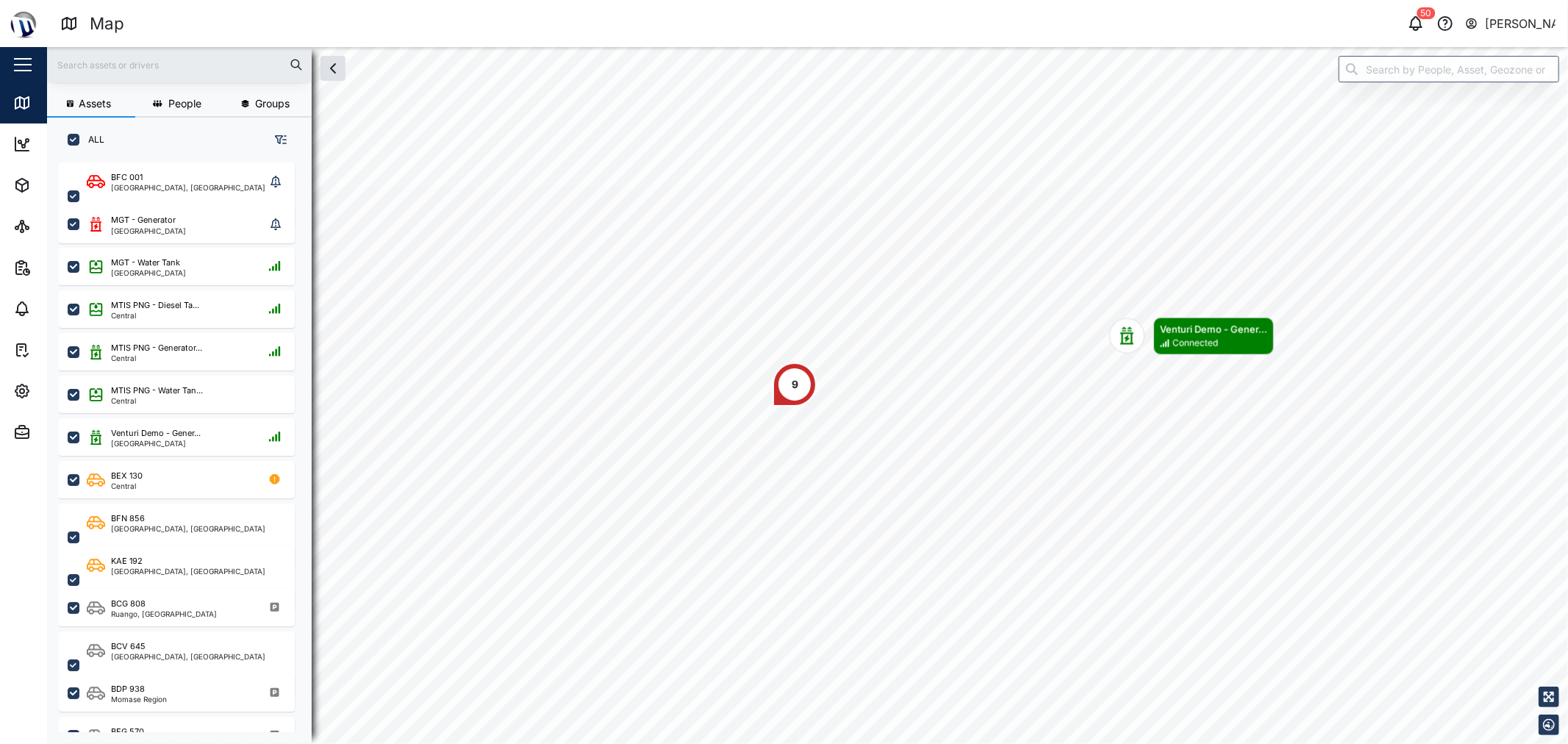
scroll to position [563, 228]
click at [782, 61] on input "search" at bounding box center [1449, 69] width 220 height 27
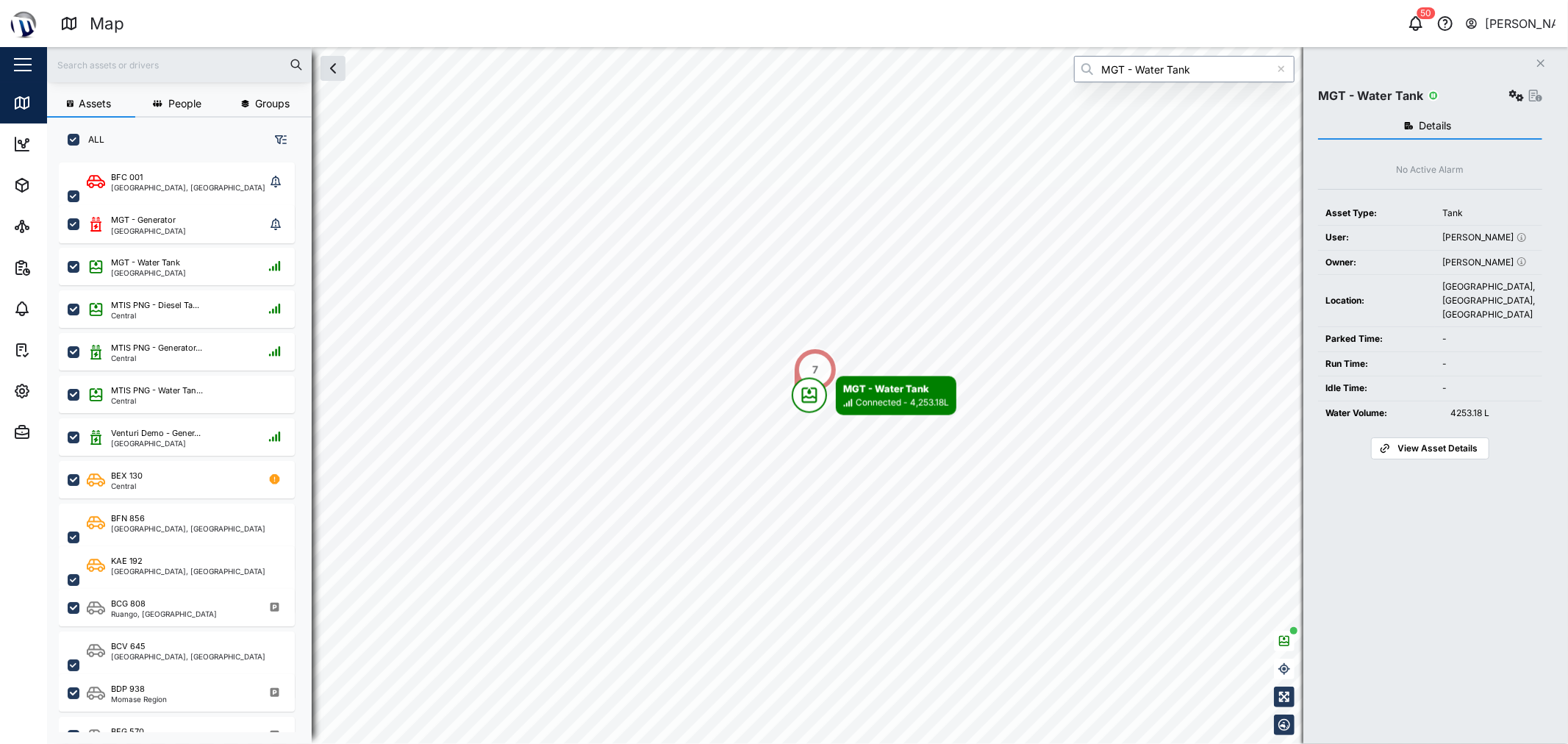
type input "MGT - Water Tank"
click at [782, 86] on button "button" at bounding box center [1516, 95] width 20 height 20
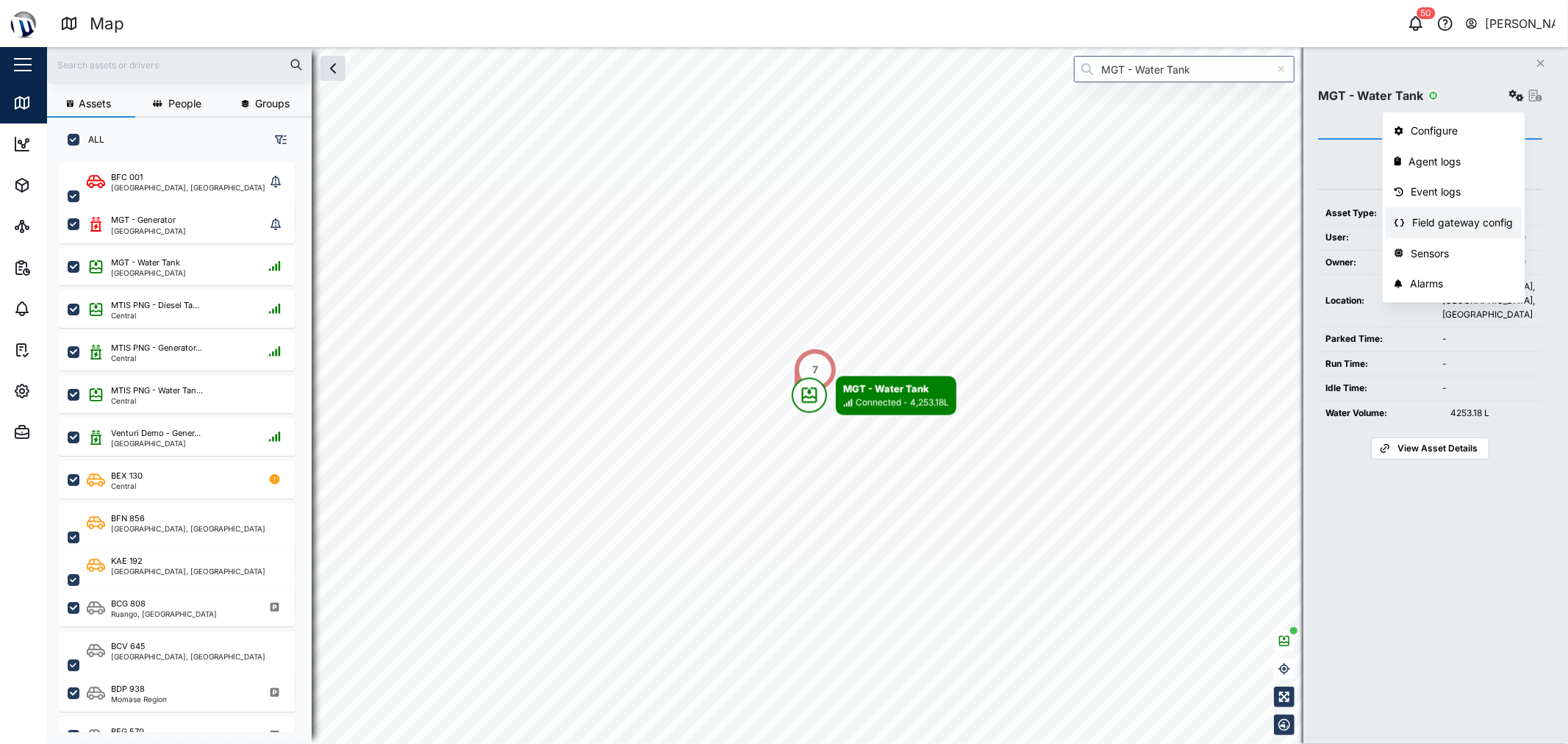
click at [782, 229] on div "Field gateway config" at bounding box center [1463, 223] width 100 height 16
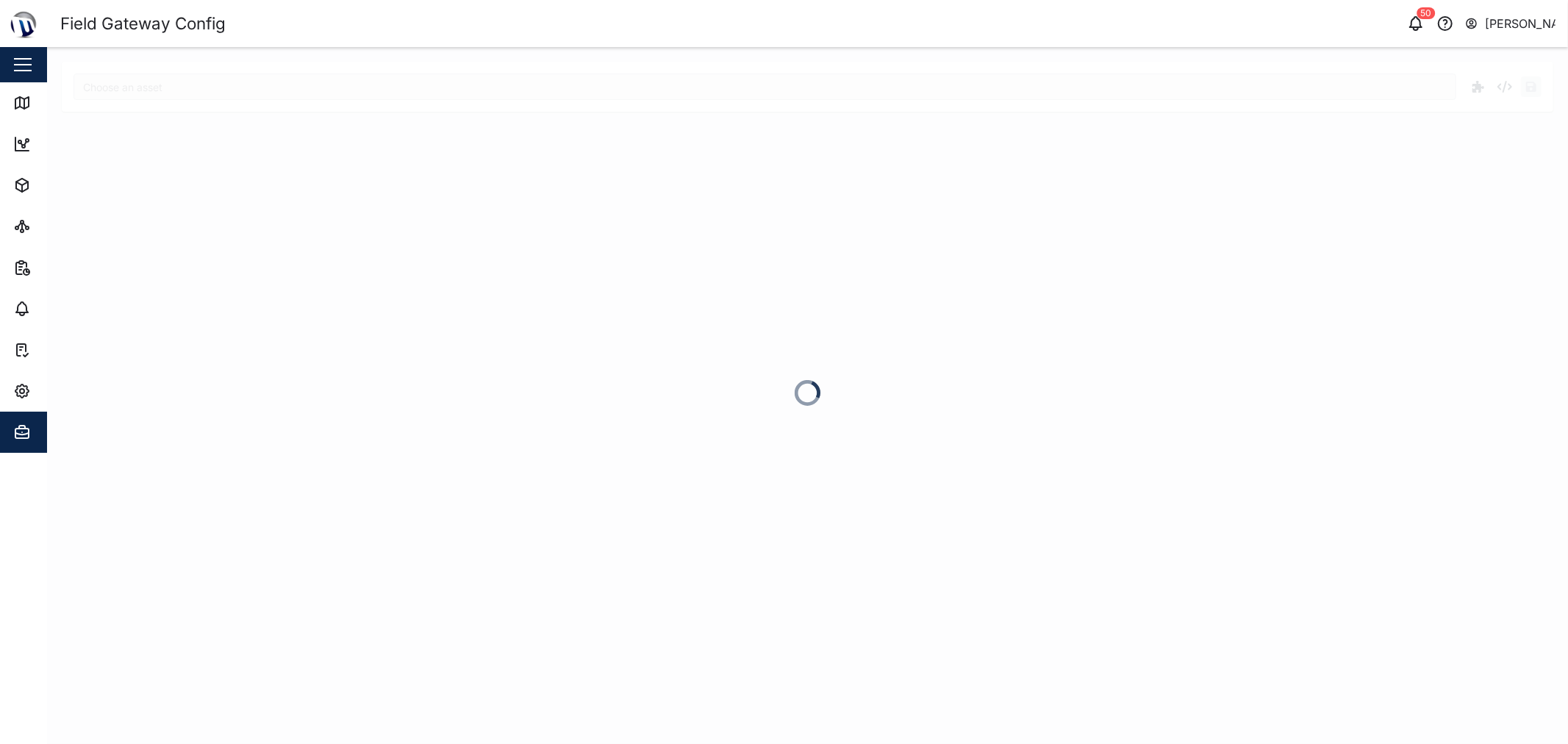
type input "MGT - Water Tank"
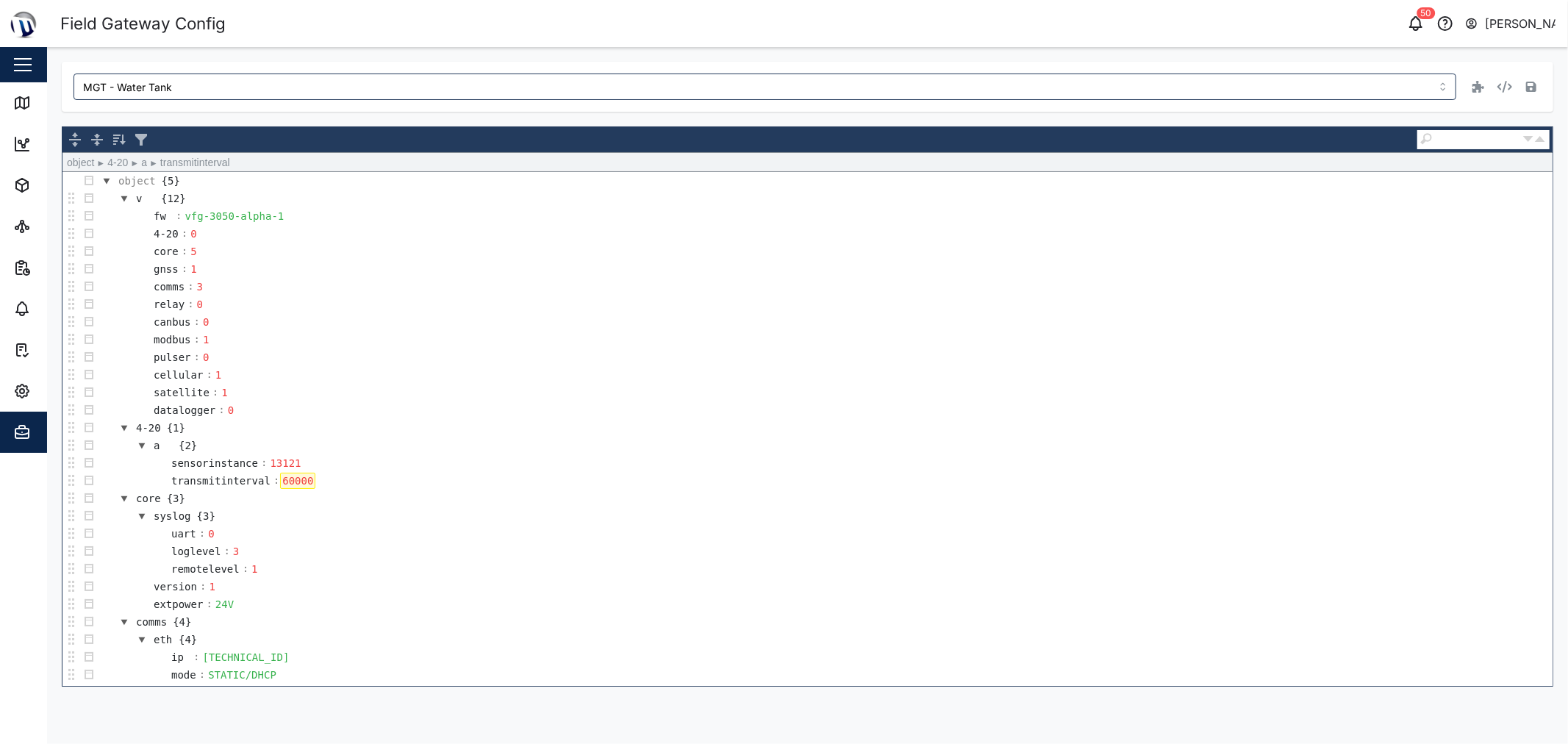
click at [292, 483] on div "60000" at bounding box center [298, 481] width 36 height 16
click at [782, 88] on icon "button" at bounding box center [1532, 87] width 11 height 11
click at [8, 106] on link "Map" at bounding box center [96, 103] width 191 height 41
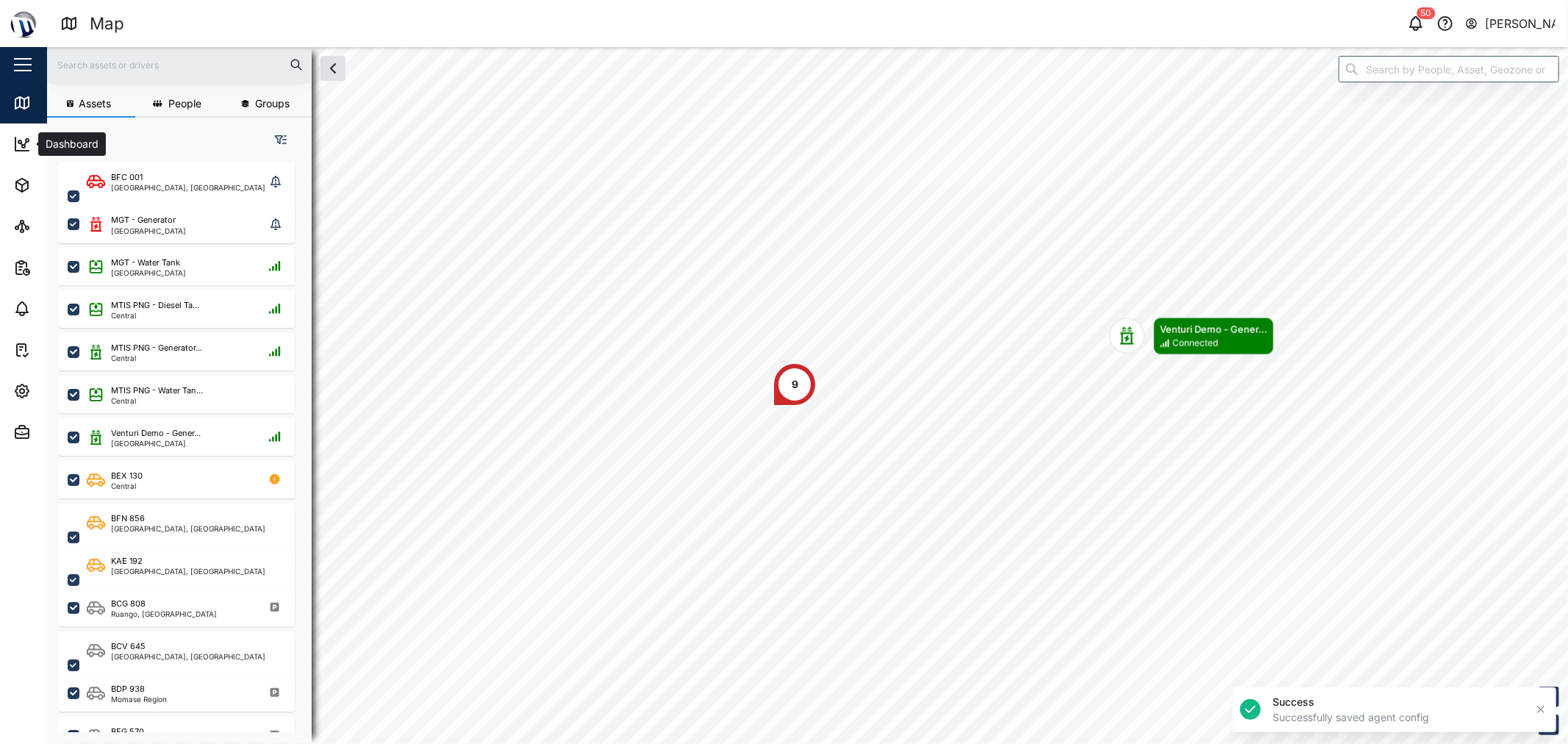
scroll to position [563, 228]
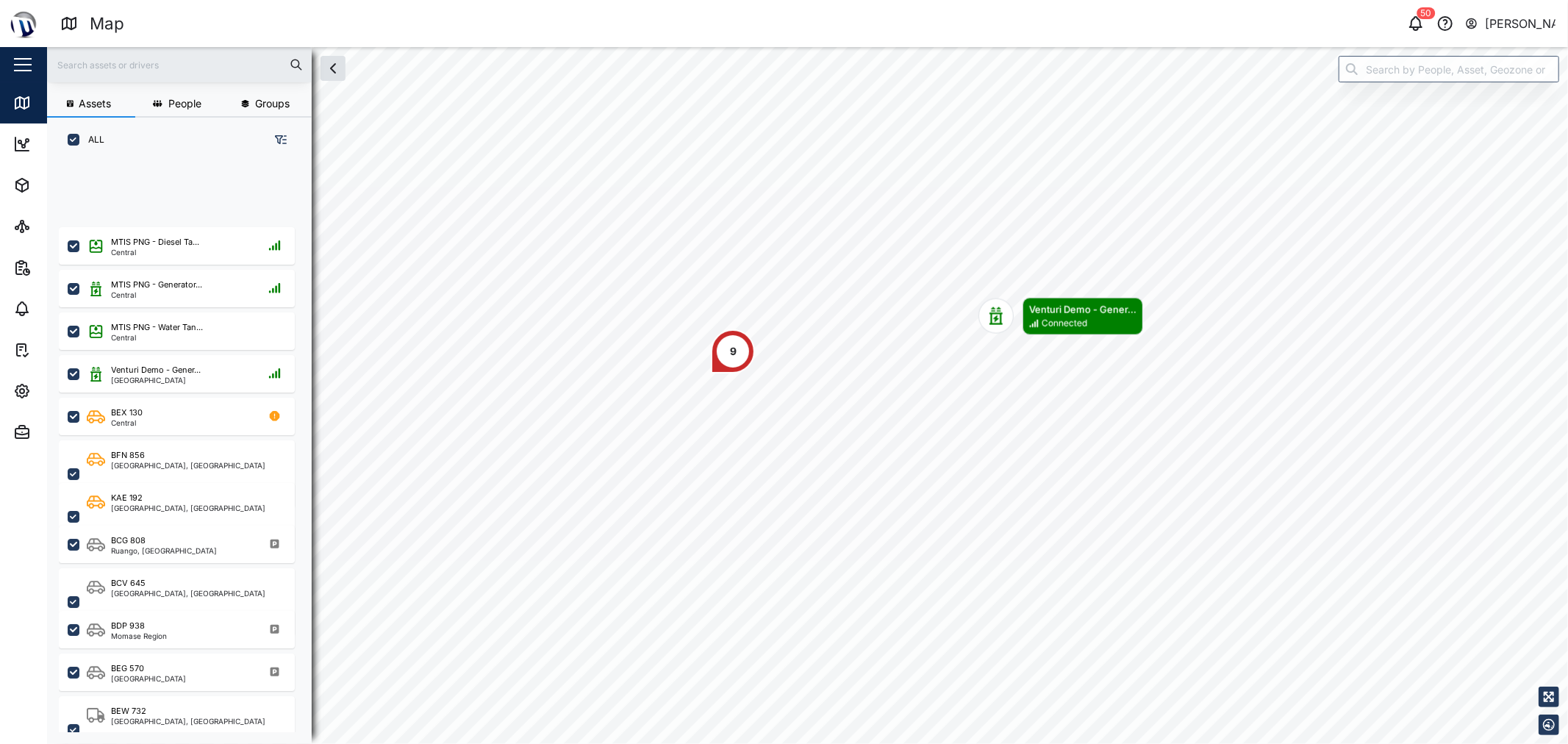
scroll to position [244, 0]
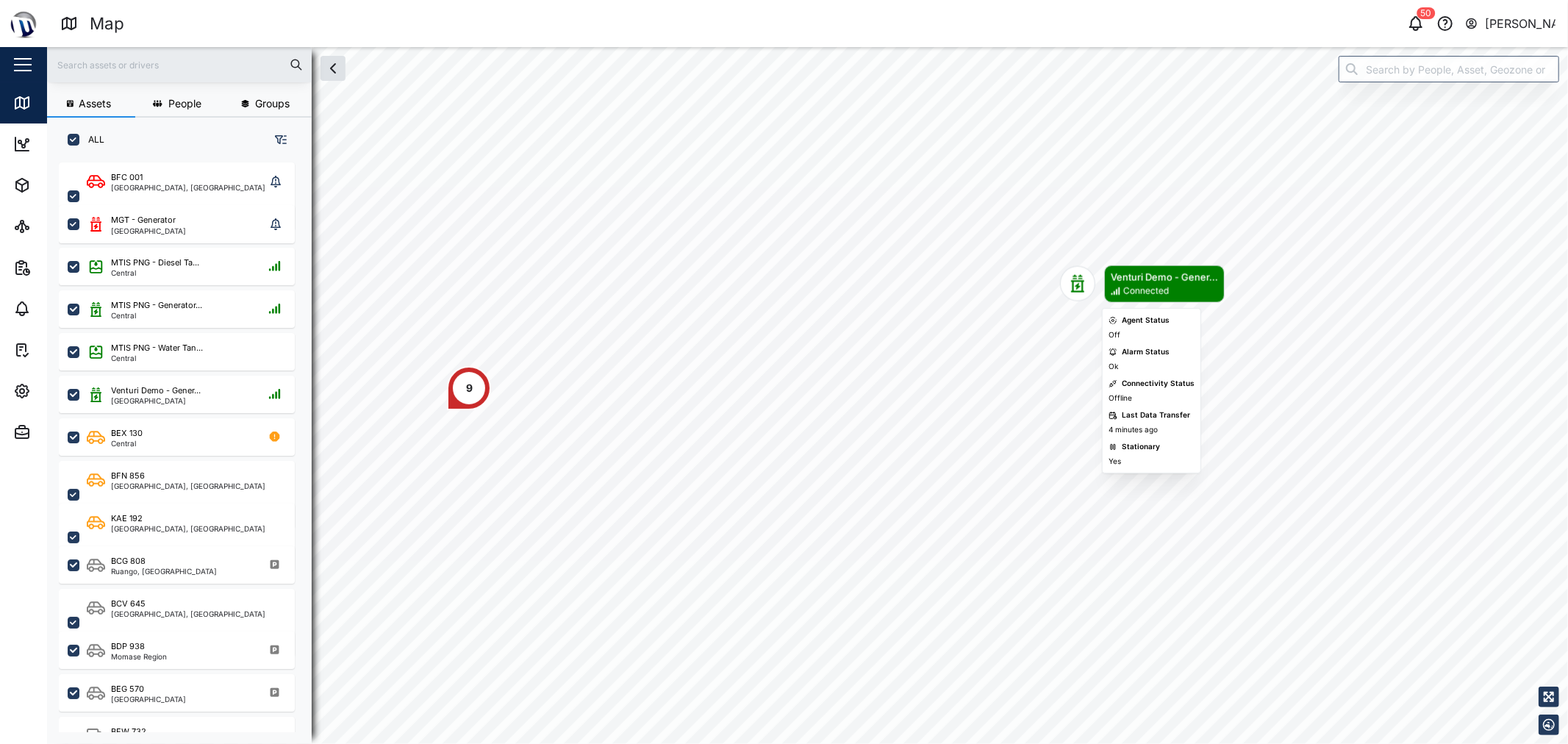
click at [782, 283] on div "Map marker" at bounding box center [1078, 284] width 36 height 36
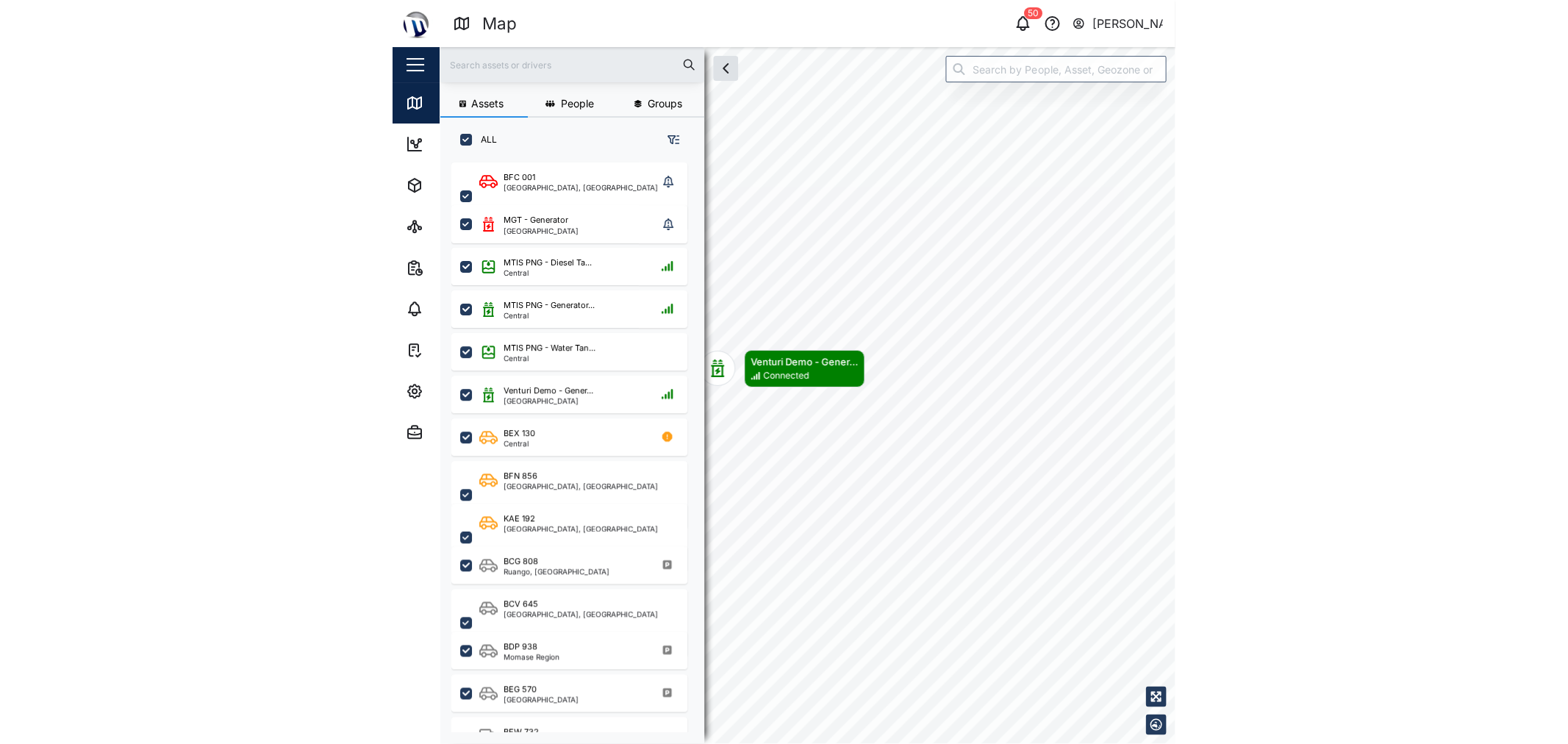
scroll to position [563, 228]
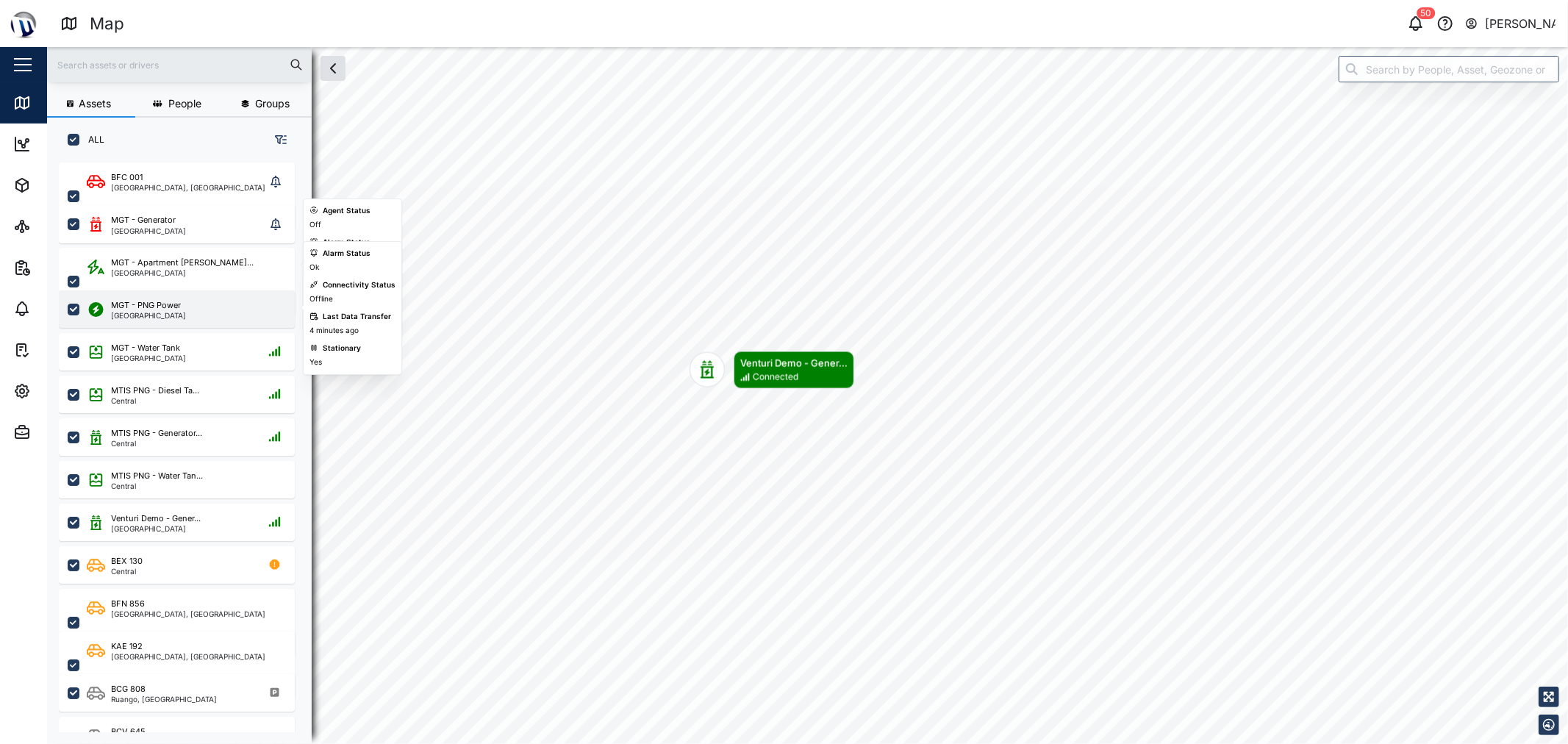
click at [171, 322] on div "MGT - PNG Power Port Moresby" at bounding box center [177, 309] width 236 height 37
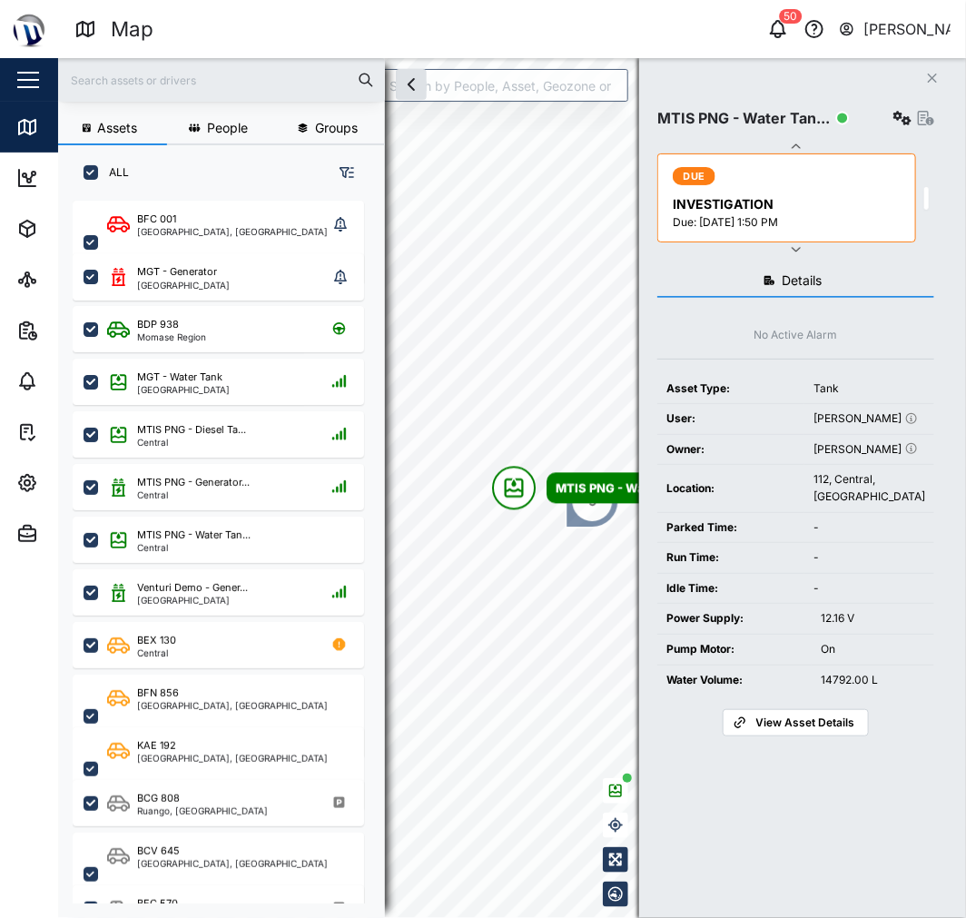
scroll to position [694, 282]
